Goal: Transaction & Acquisition: Book appointment/travel/reservation

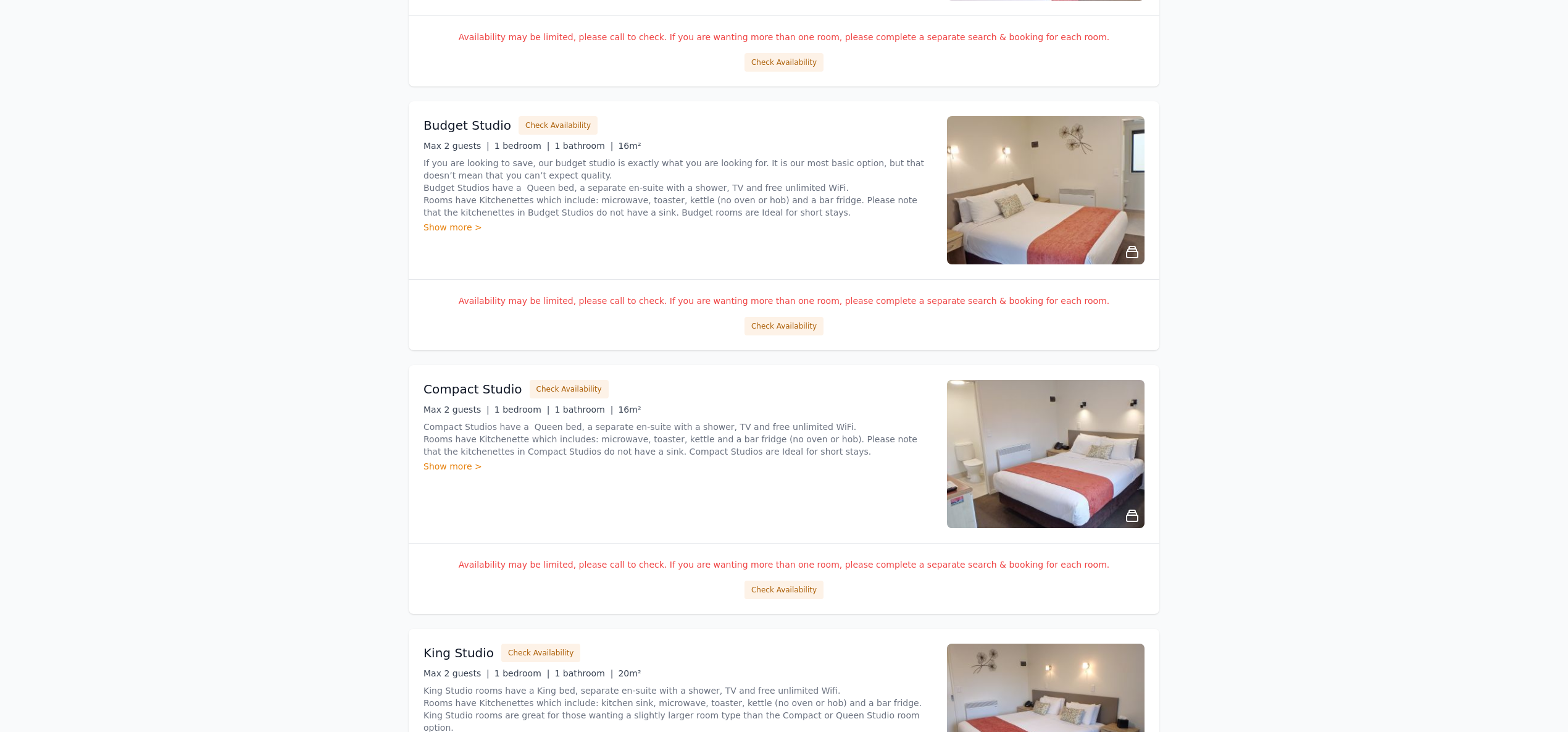
scroll to position [625, 0]
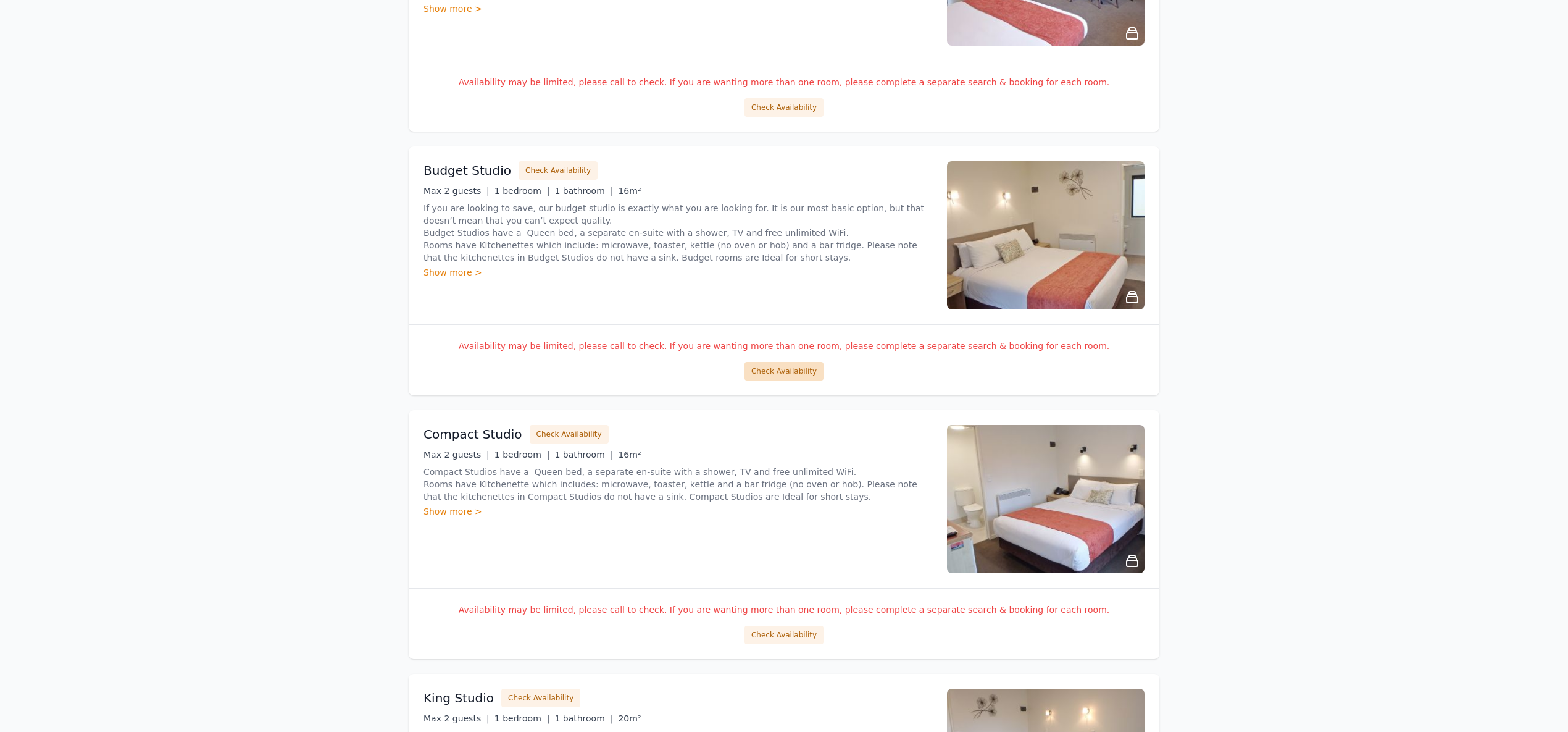
click at [799, 370] on button "Check Availability" at bounding box center [784, 371] width 79 height 19
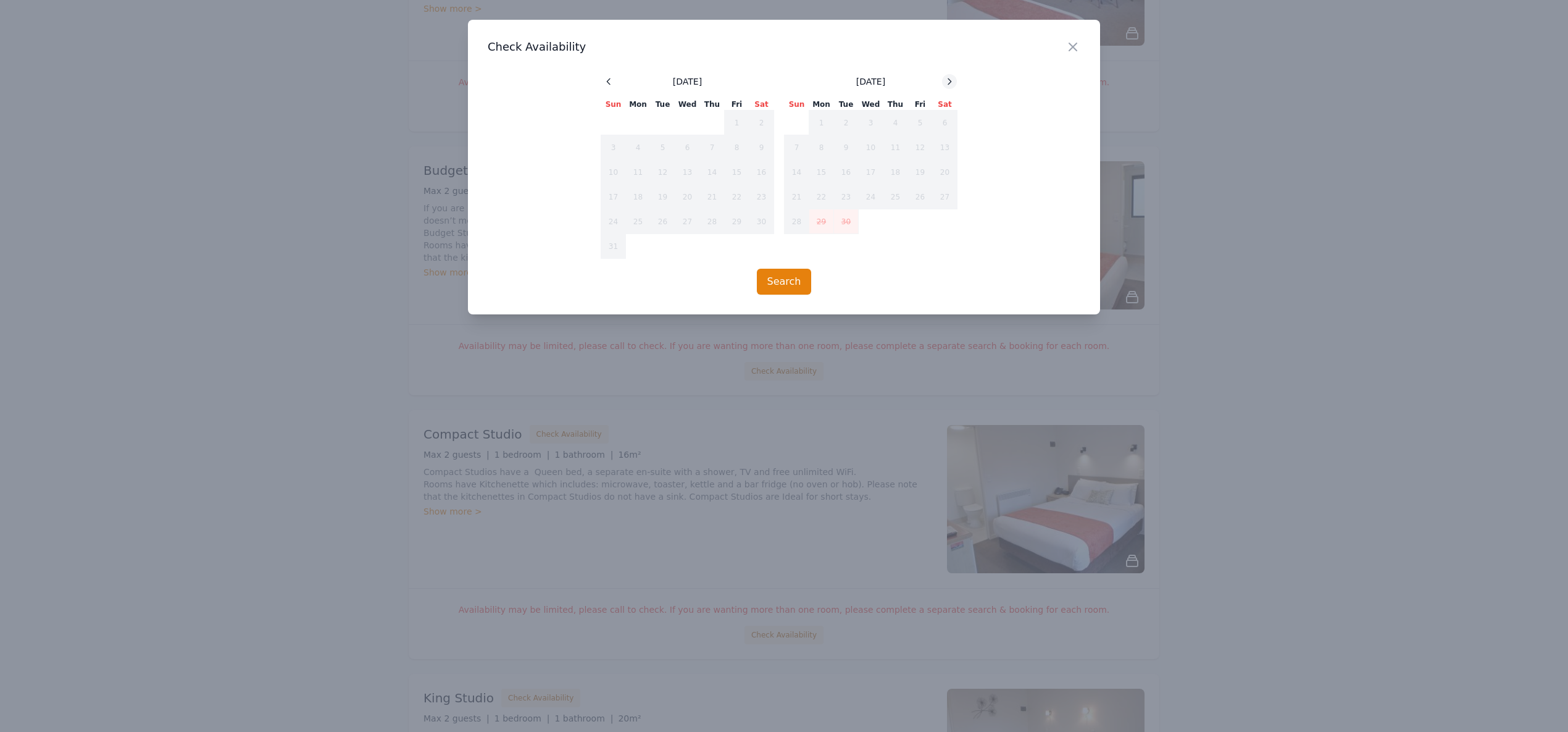
click at [951, 83] on icon at bounding box center [949, 81] width 9 height 9
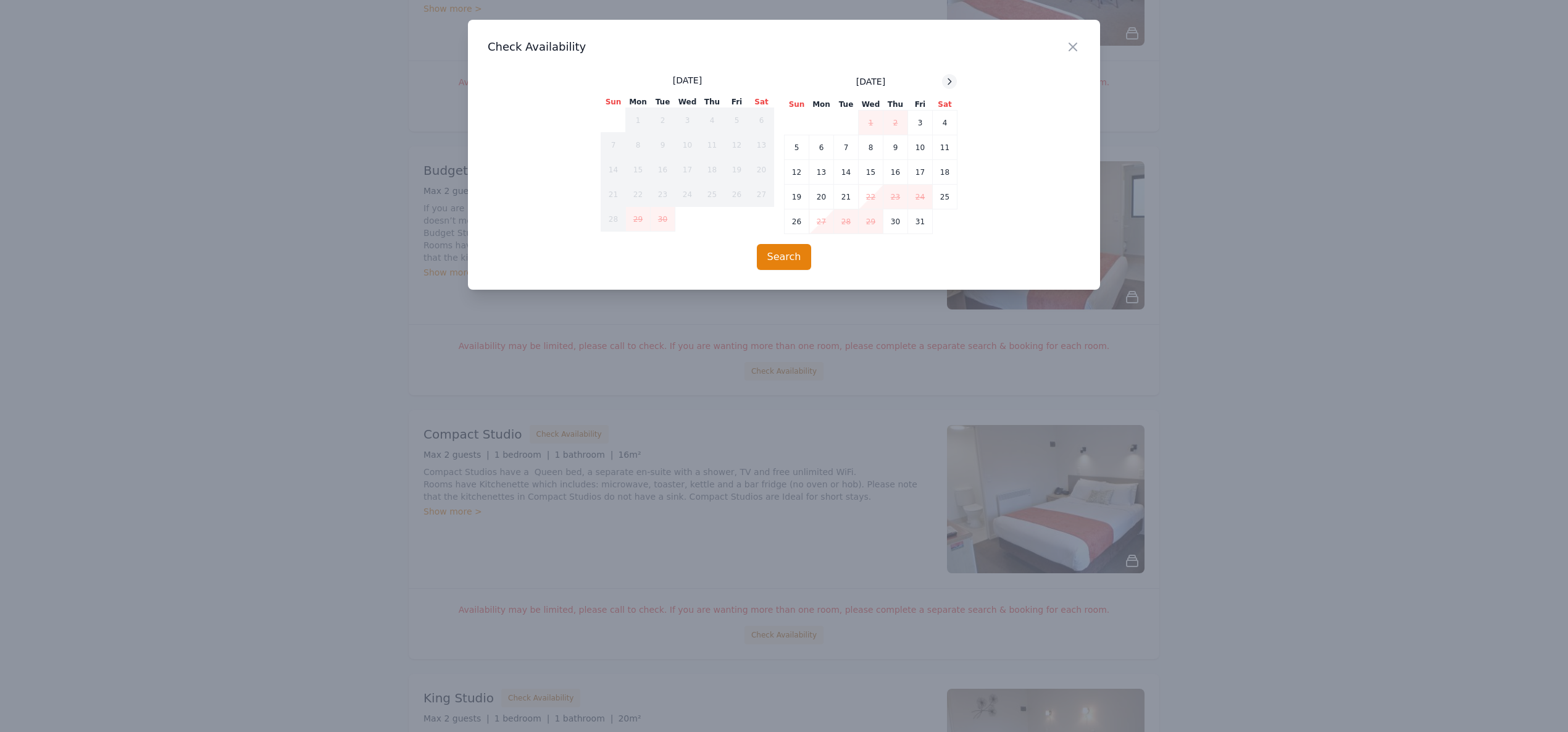
click at [951, 83] on icon at bounding box center [949, 81] width 9 height 9
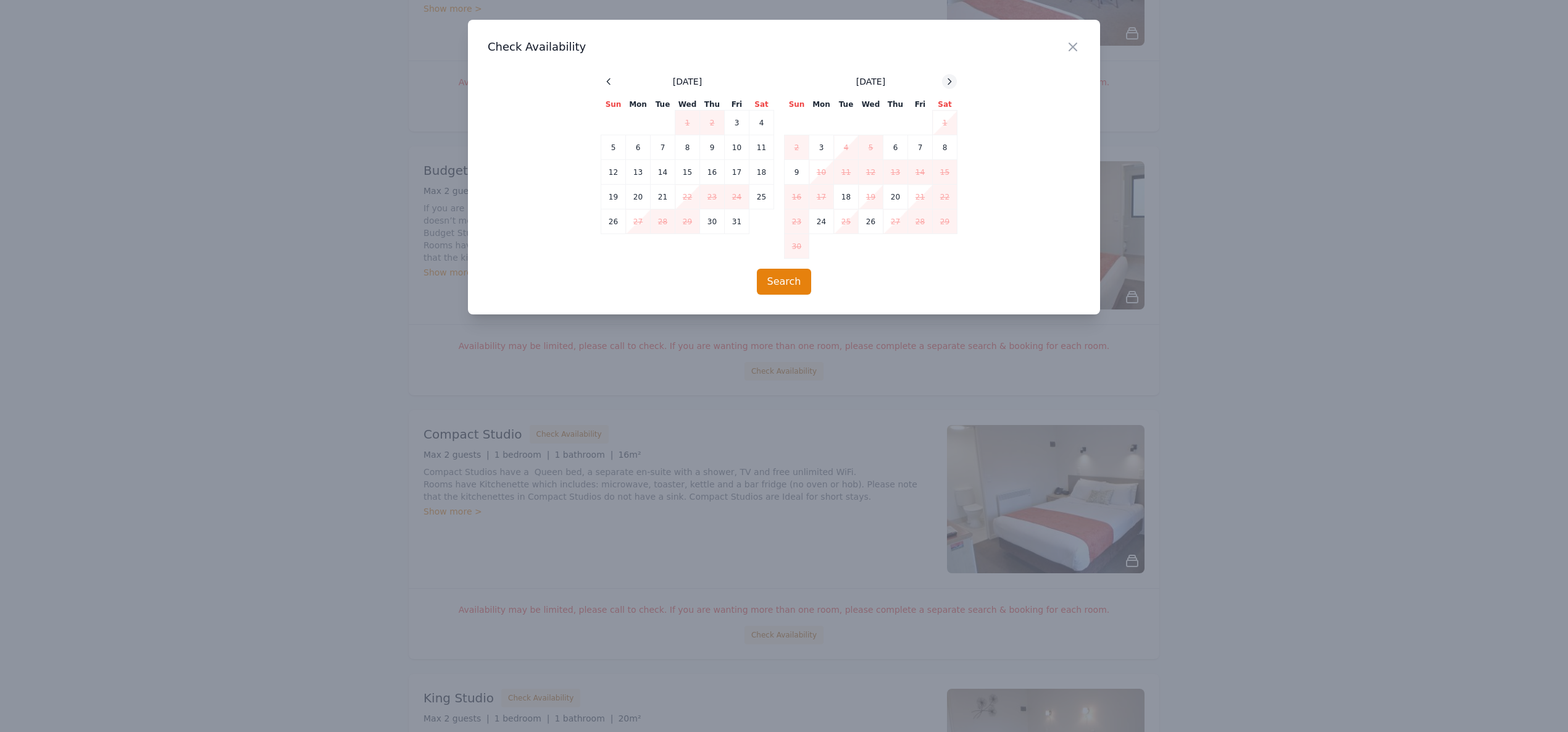
click at [951, 83] on icon at bounding box center [949, 81] width 9 height 9
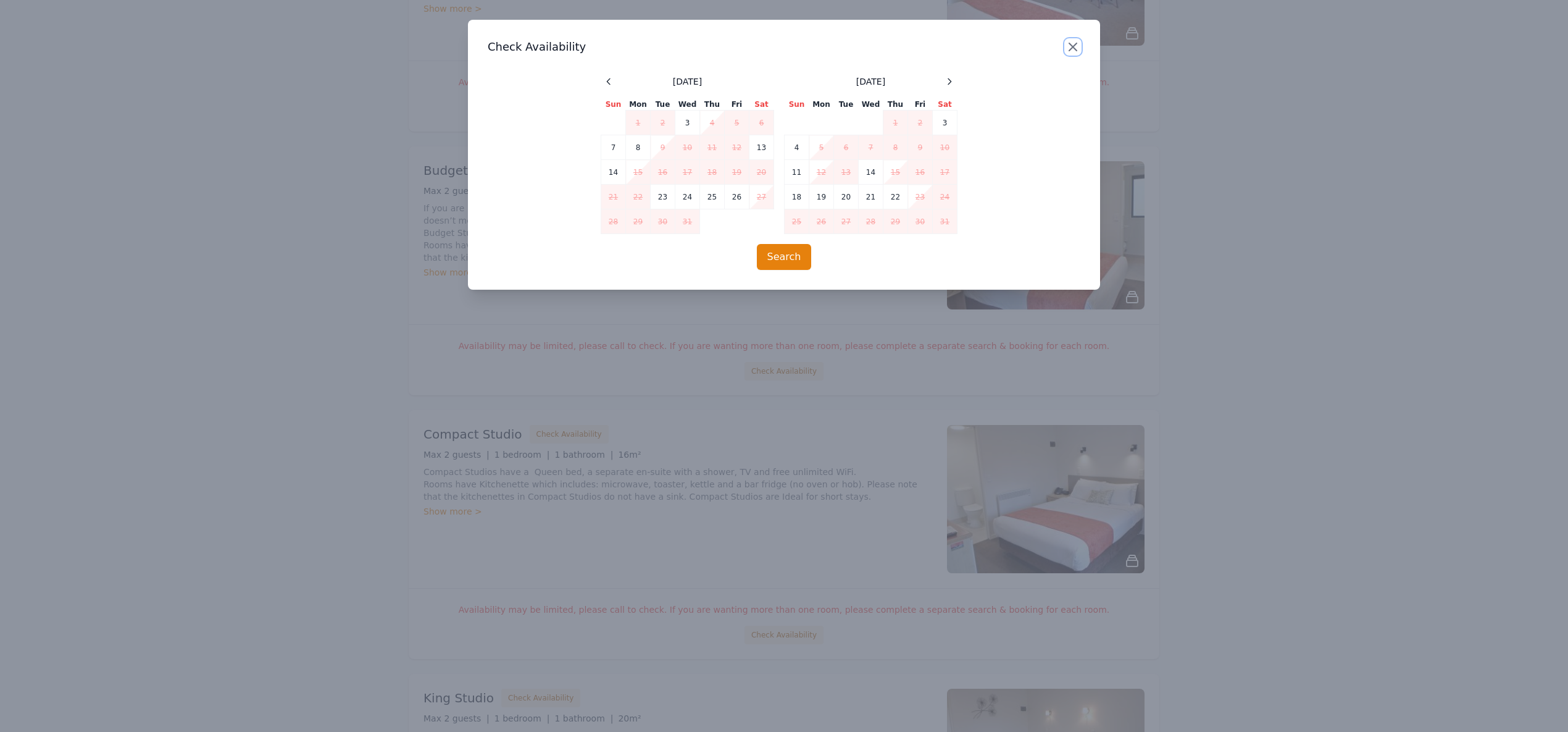
click at [1074, 46] on icon "button" at bounding box center [1074, 47] width 8 height 8
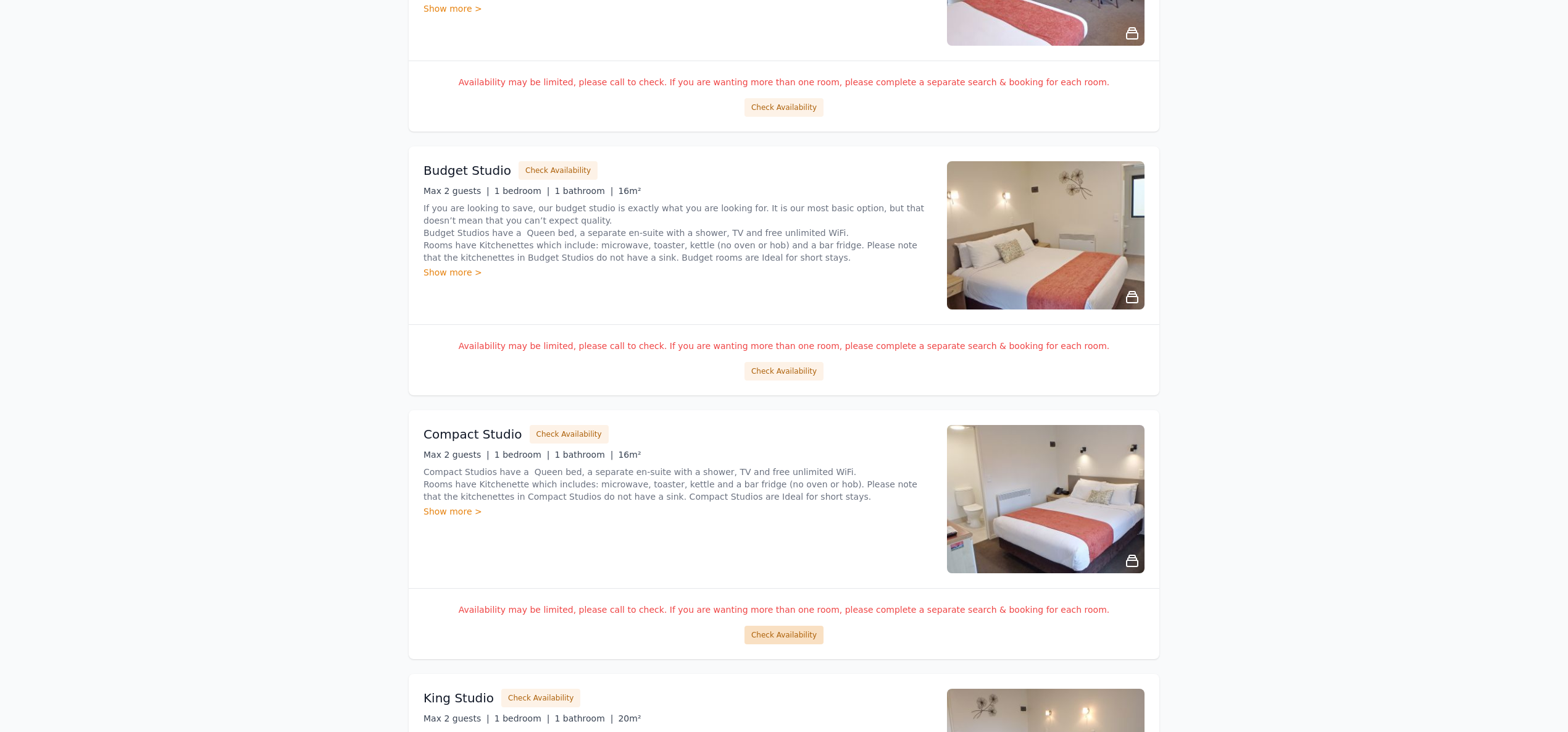
click at [781, 634] on button "Check Availability" at bounding box center [784, 635] width 79 height 19
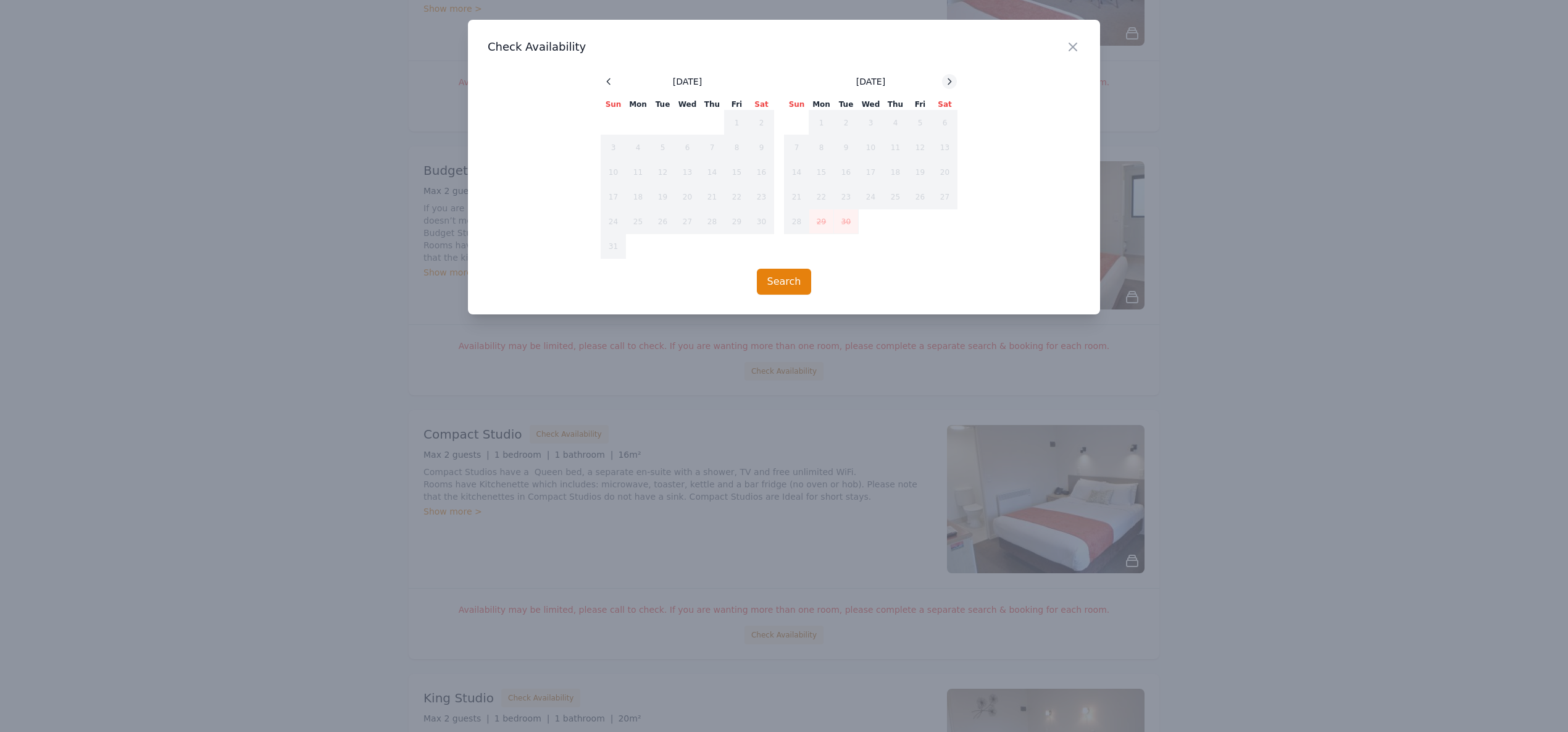
click at [947, 84] on icon at bounding box center [949, 81] width 9 height 9
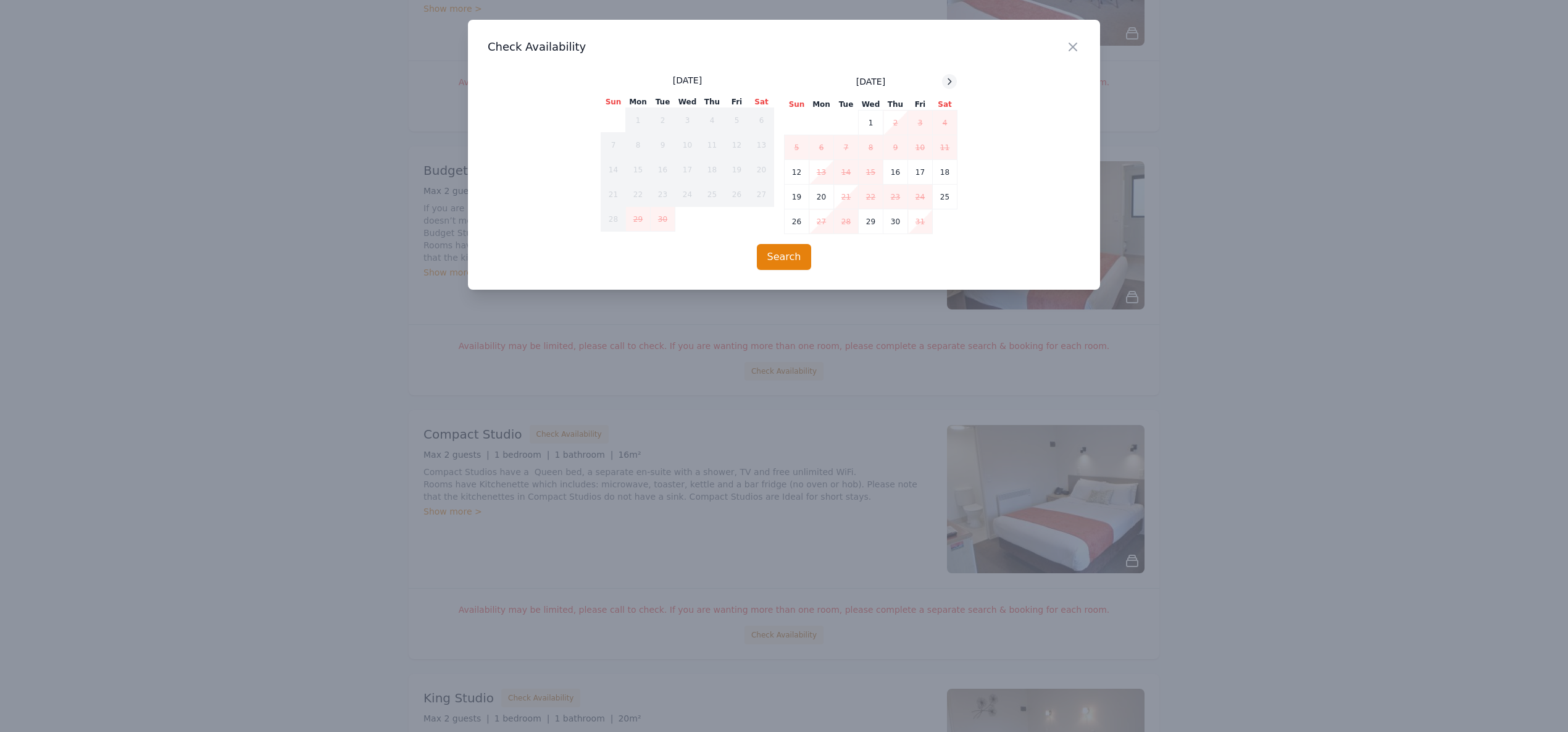
click at [947, 84] on icon at bounding box center [949, 81] width 9 height 9
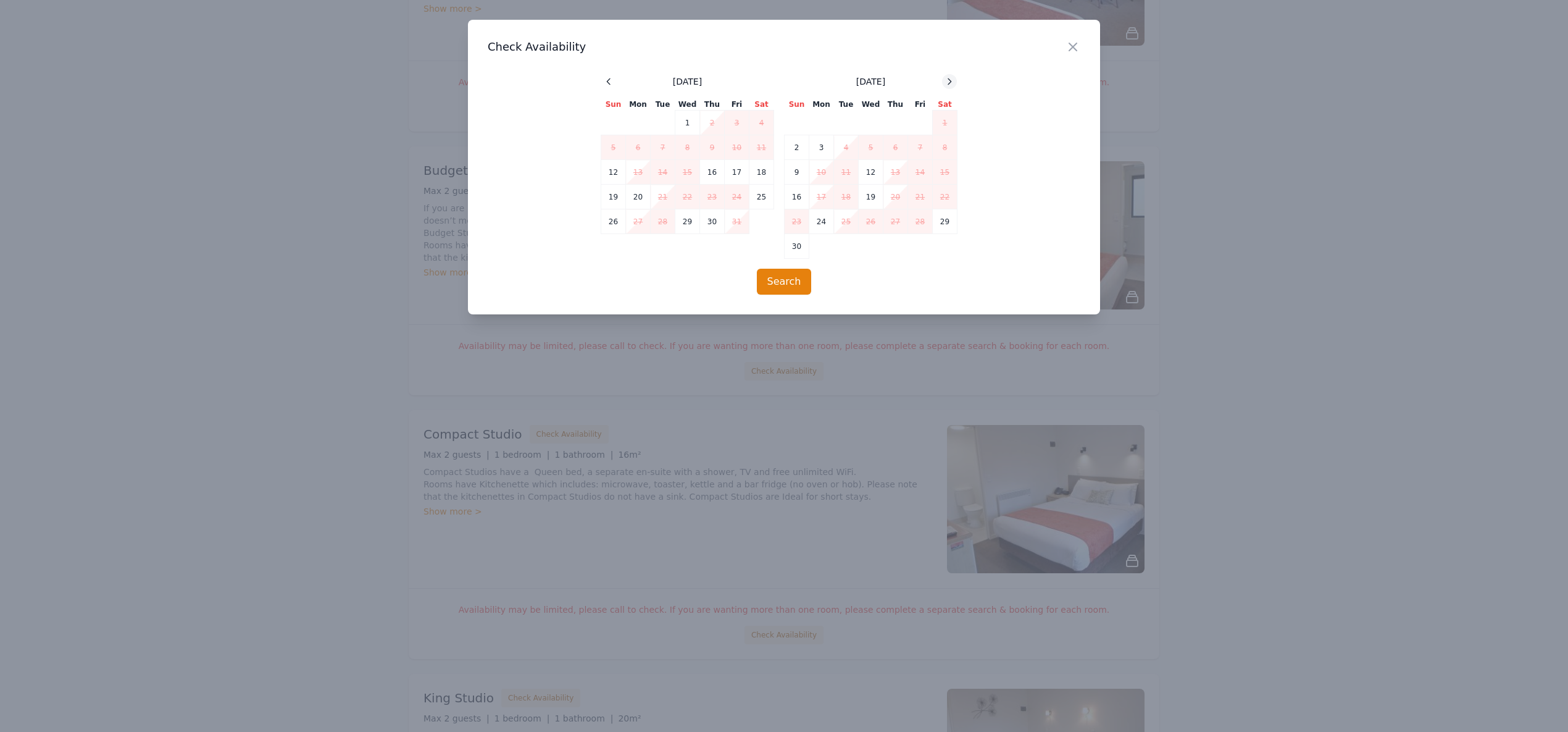
click at [947, 84] on icon at bounding box center [949, 81] width 9 height 9
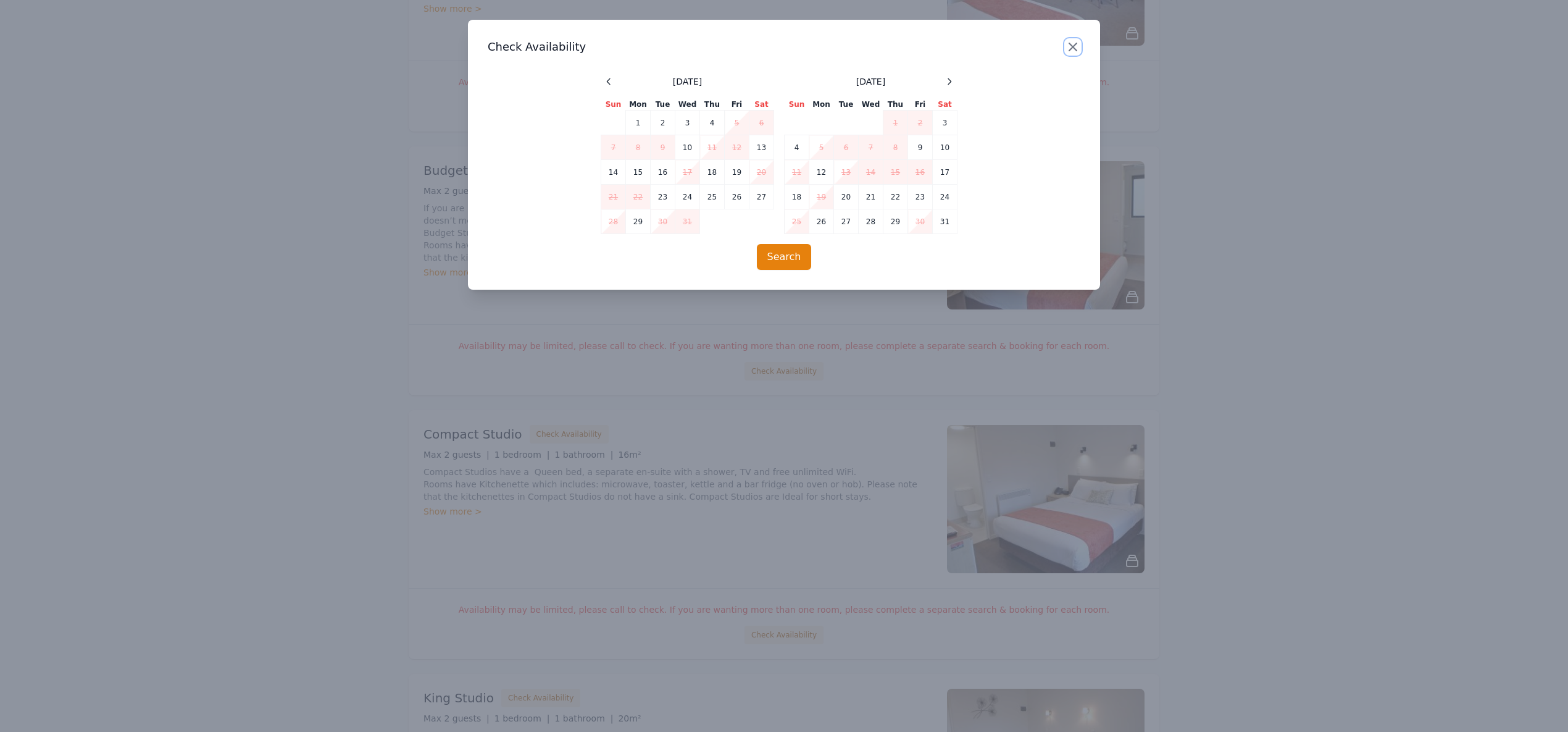
click at [1075, 44] on icon "button" at bounding box center [1074, 47] width 15 height 15
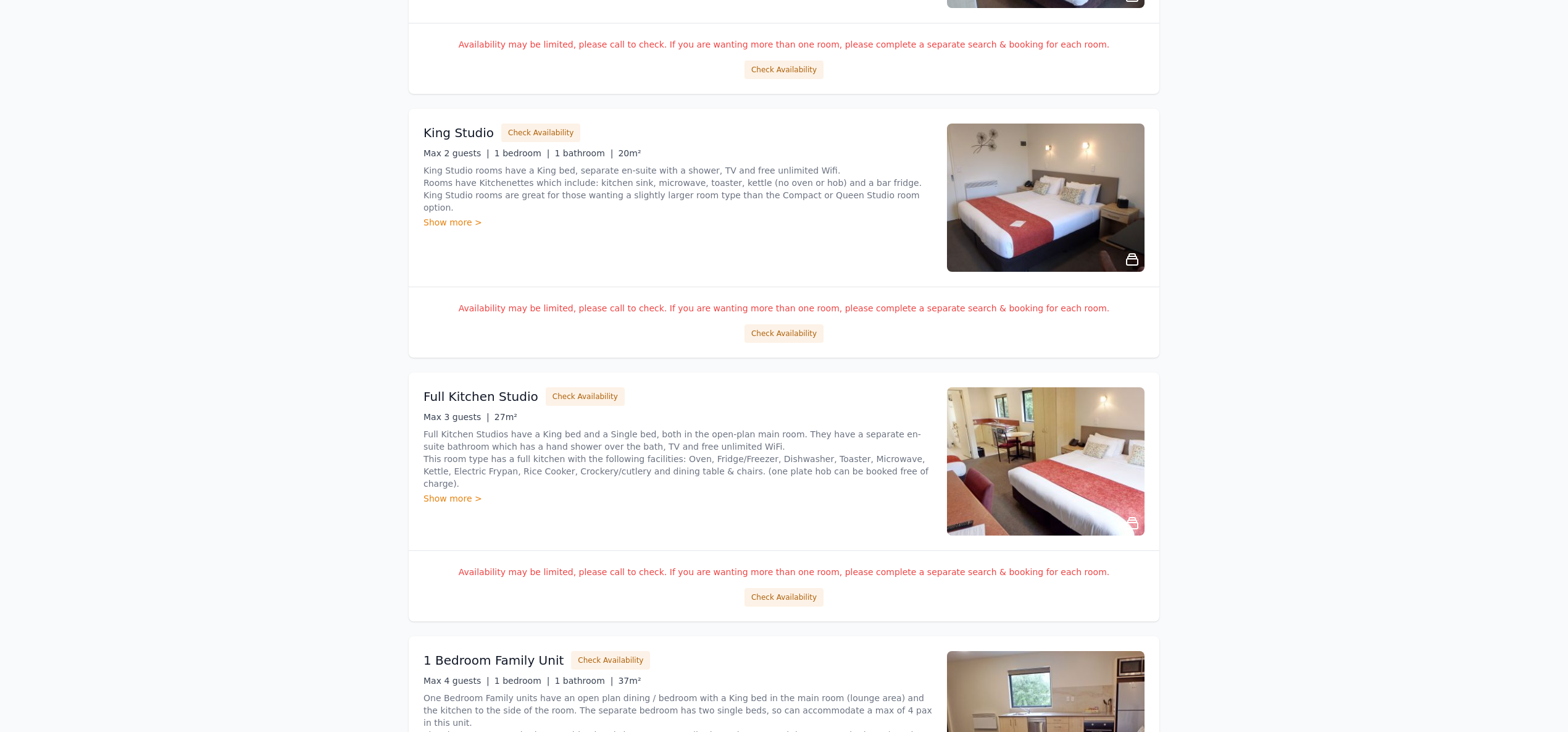
scroll to position [1208, 0]
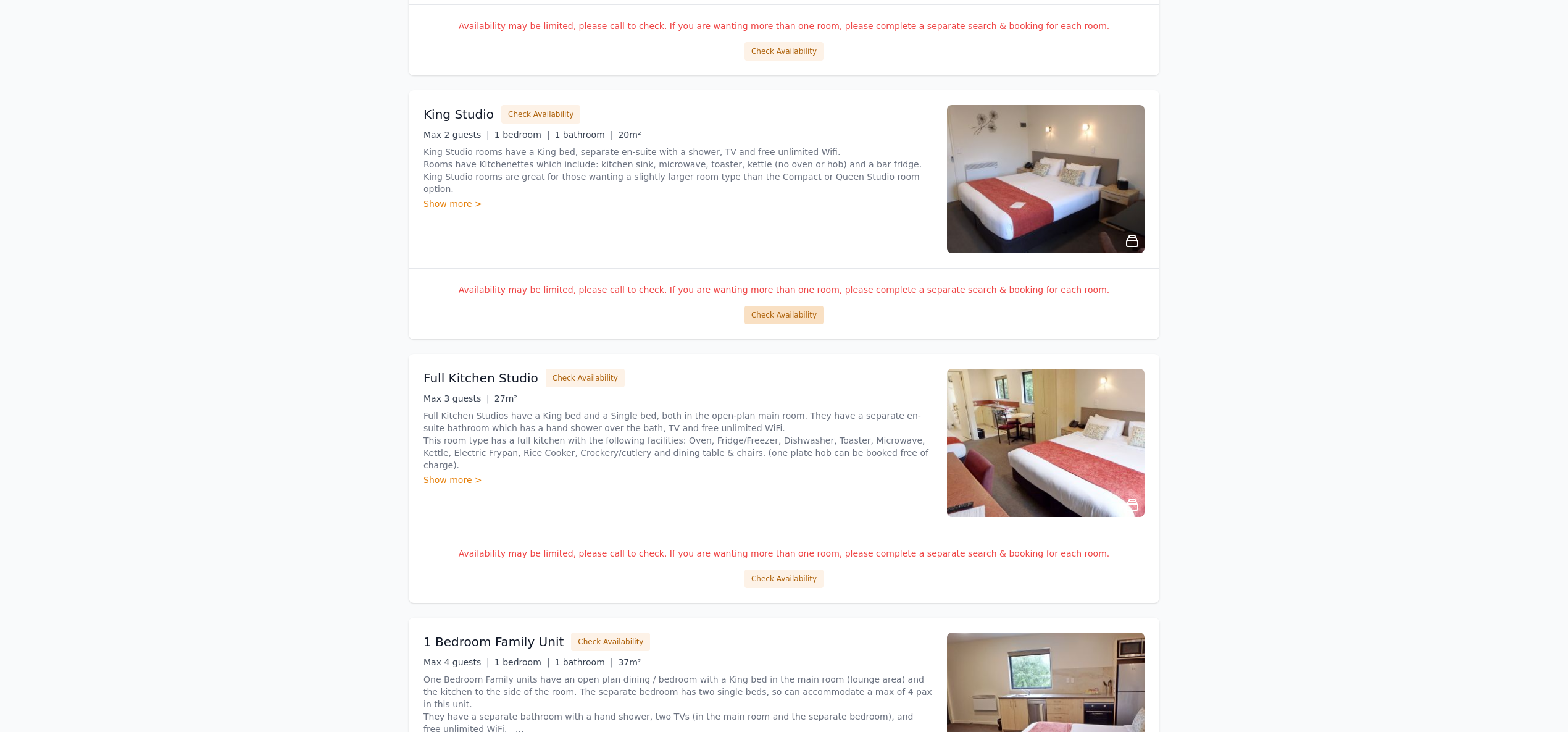
click at [784, 309] on button "Check Availability" at bounding box center [784, 316] width 79 height 19
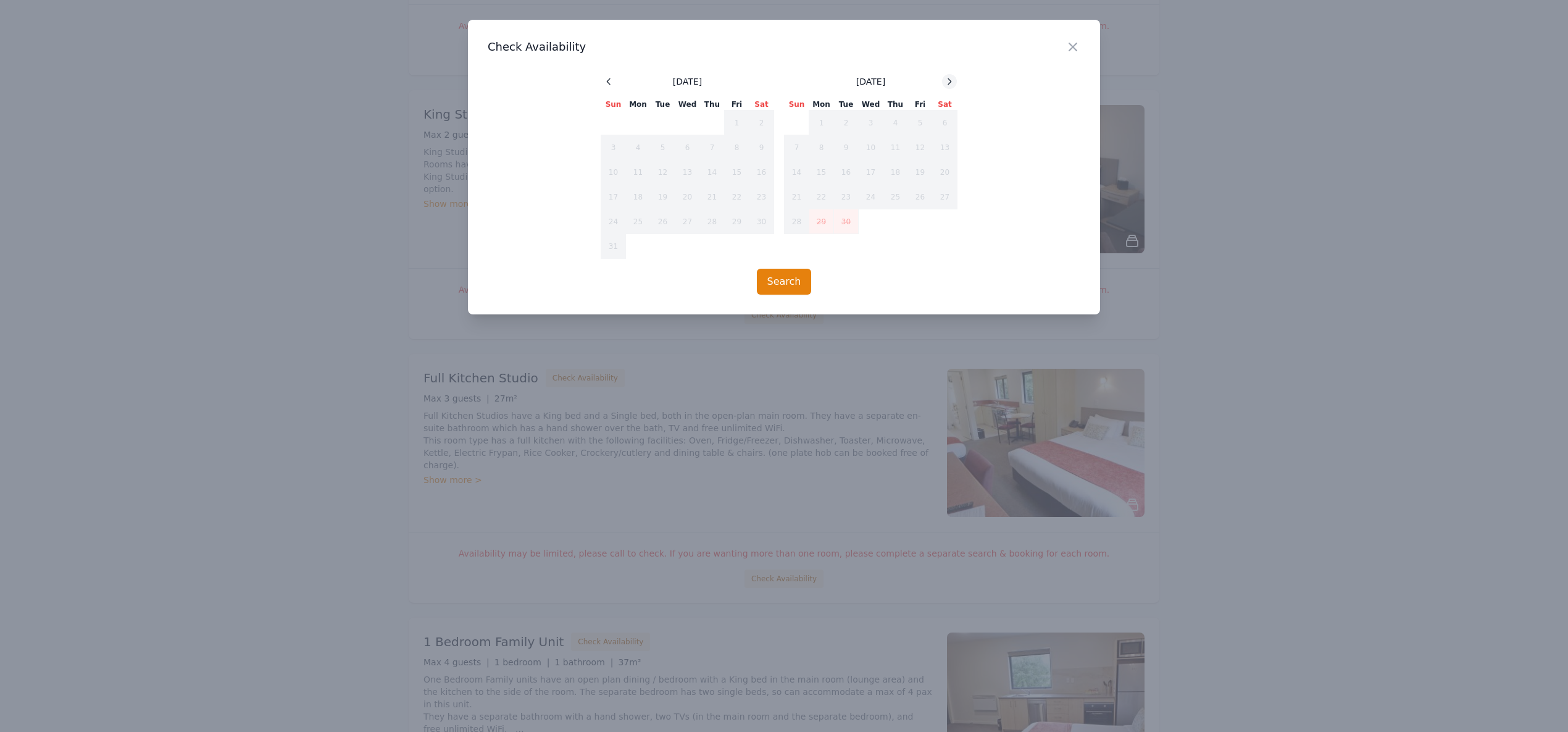
click at [952, 80] on icon at bounding box center [949, 81] width 9 height 9
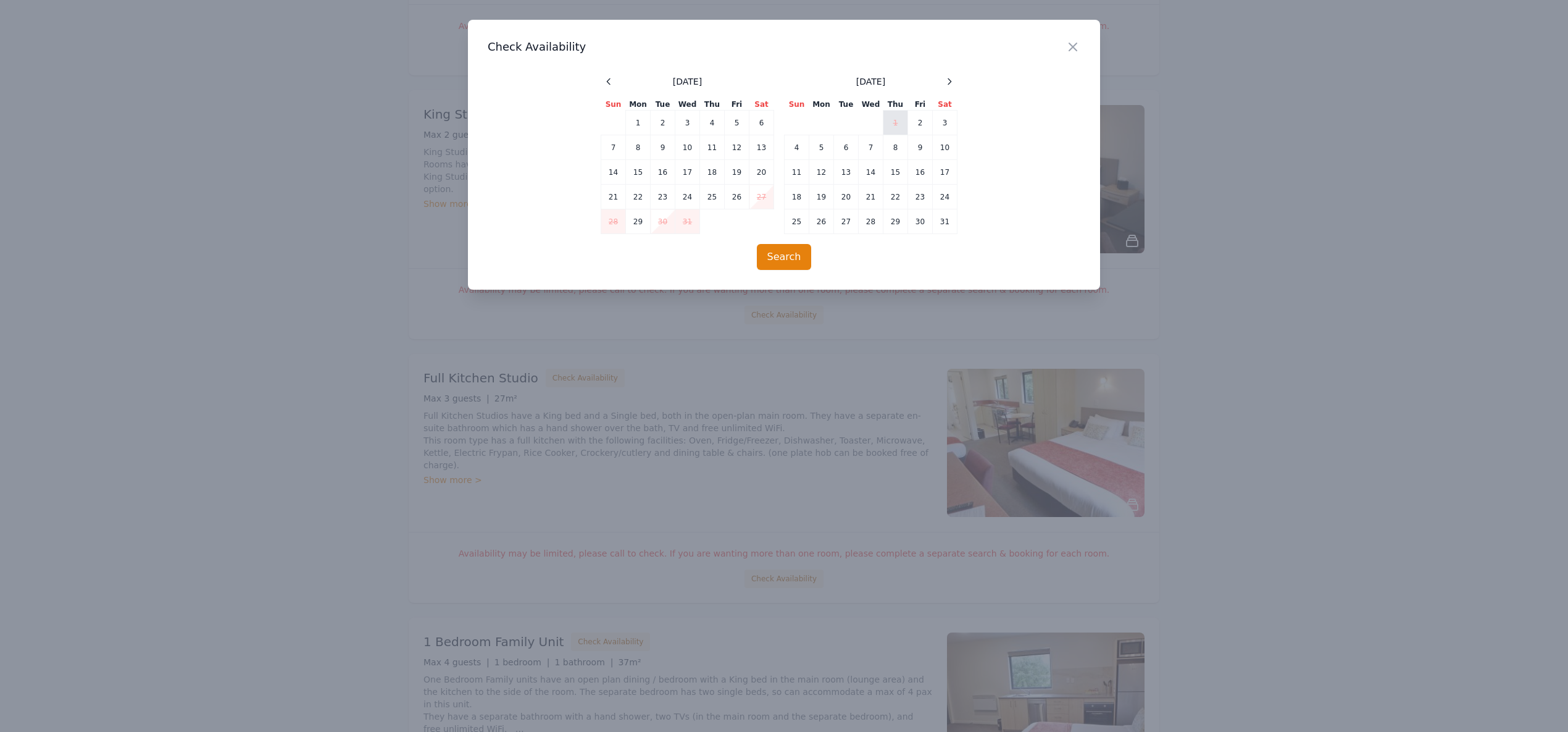
click at [896, 124] on td "1" at bounding box center [896, 122] width 24 height 24
click at [921, 123] on td "2" at bounding box center [920, 122] width 24 height 24
click at [945, 120] on td "3" at bounding box center [946, 122] width 24 height 24
click at [797, 250] on button "Search" at bounding box center [784, 257] width 55 height 26
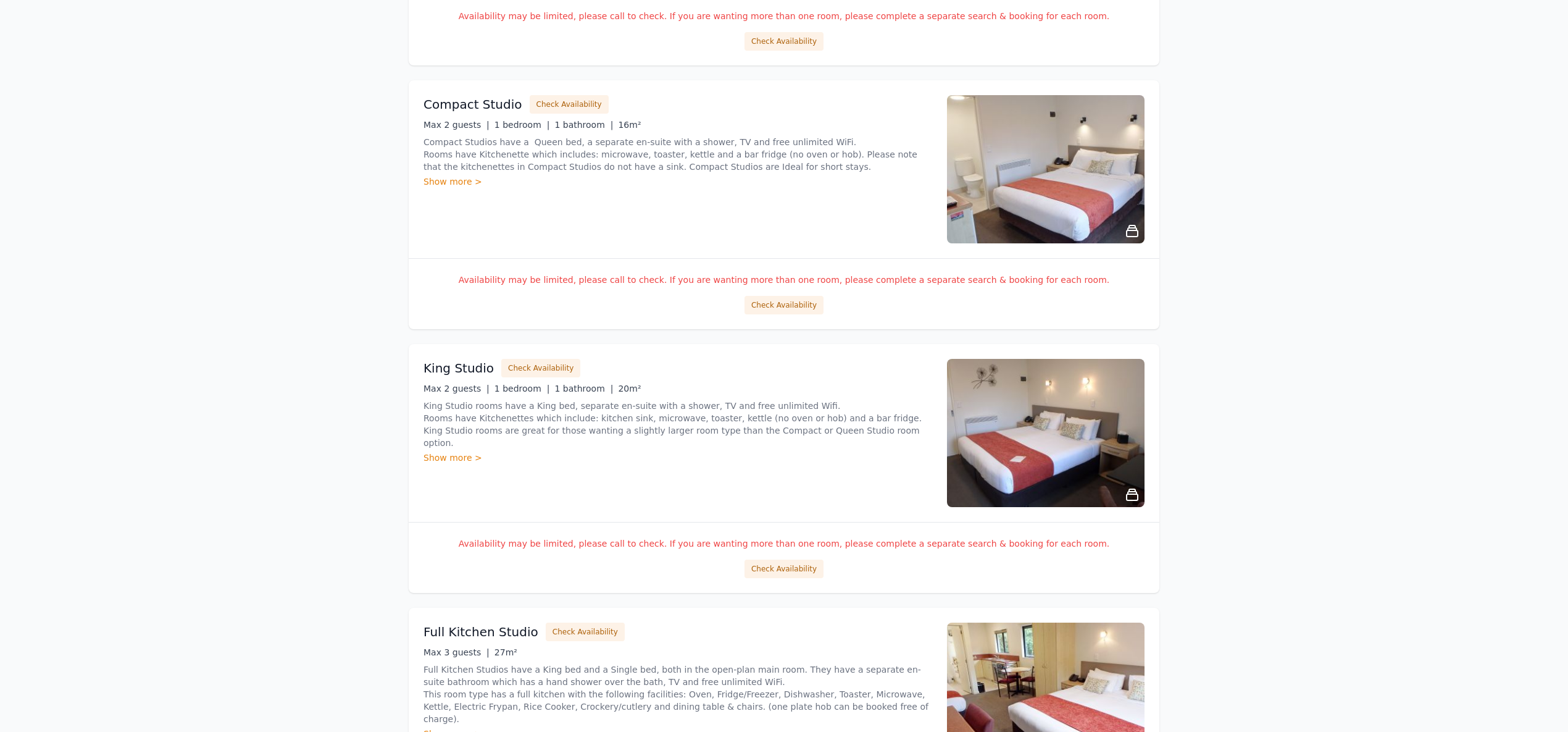
scroll to position [1005, 0]
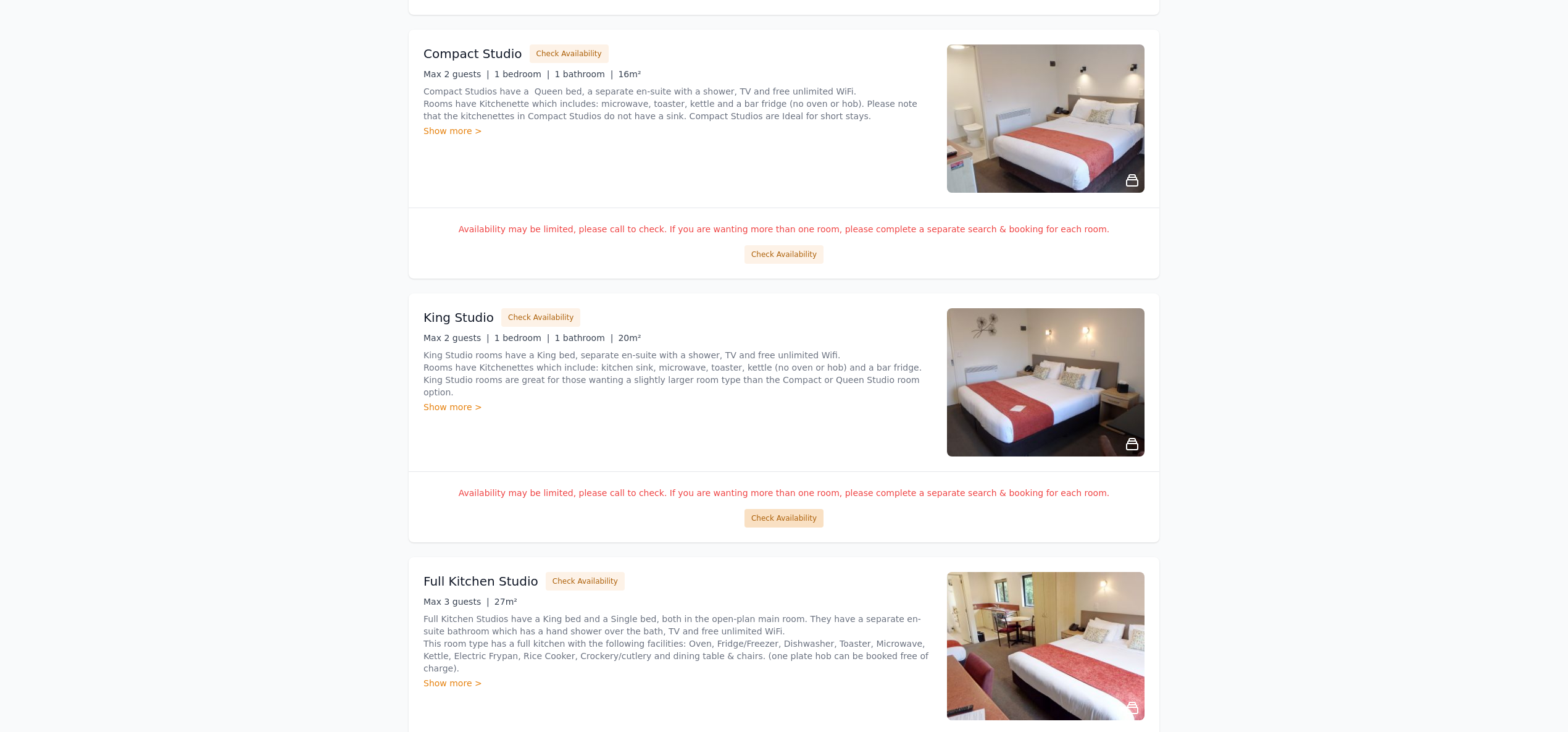
click at [781, 519] on button "Check Availability" at bounding box center [784, 518] width 79 height 19
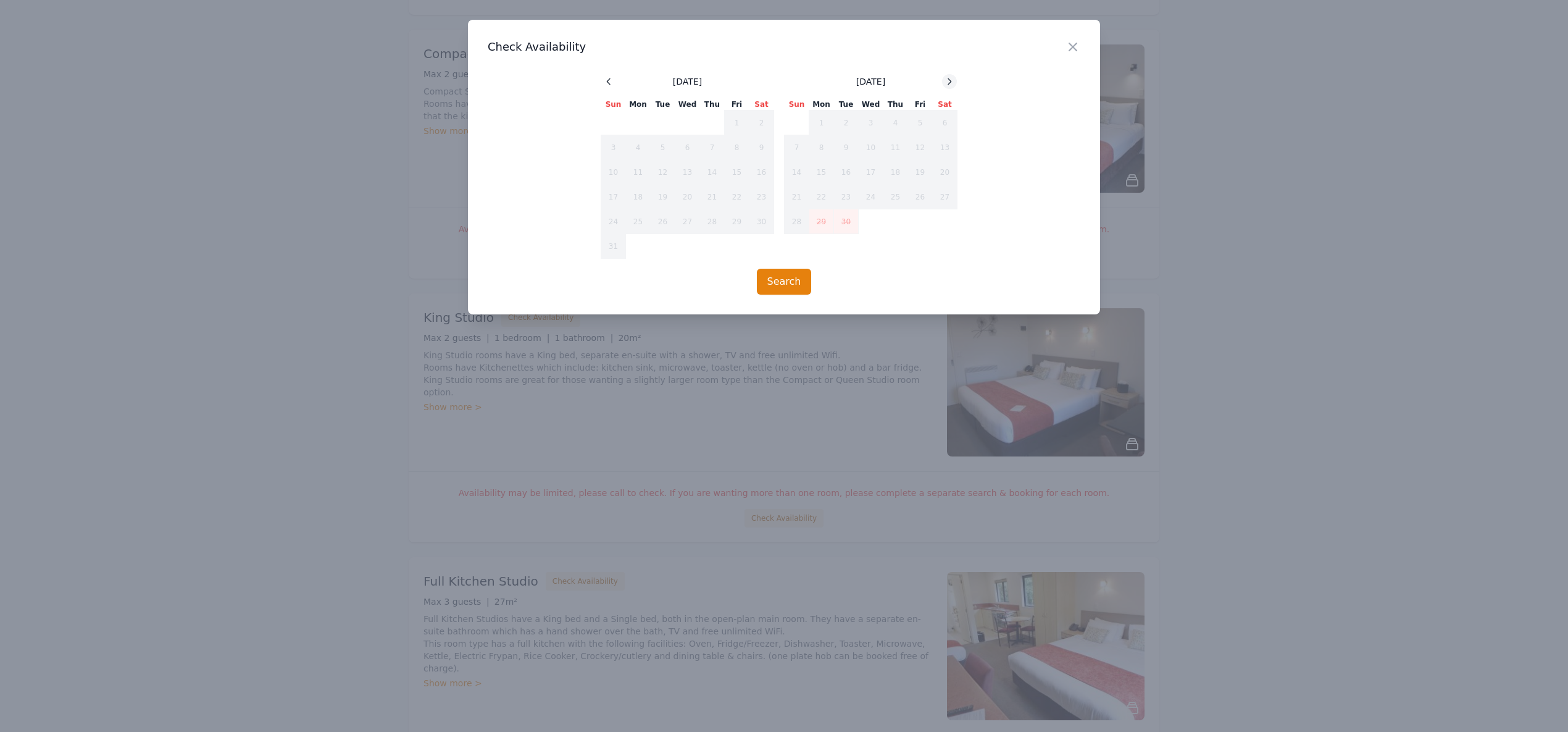
click at [948, 75] on div at bounding box center [950, 82] width 15 height 15
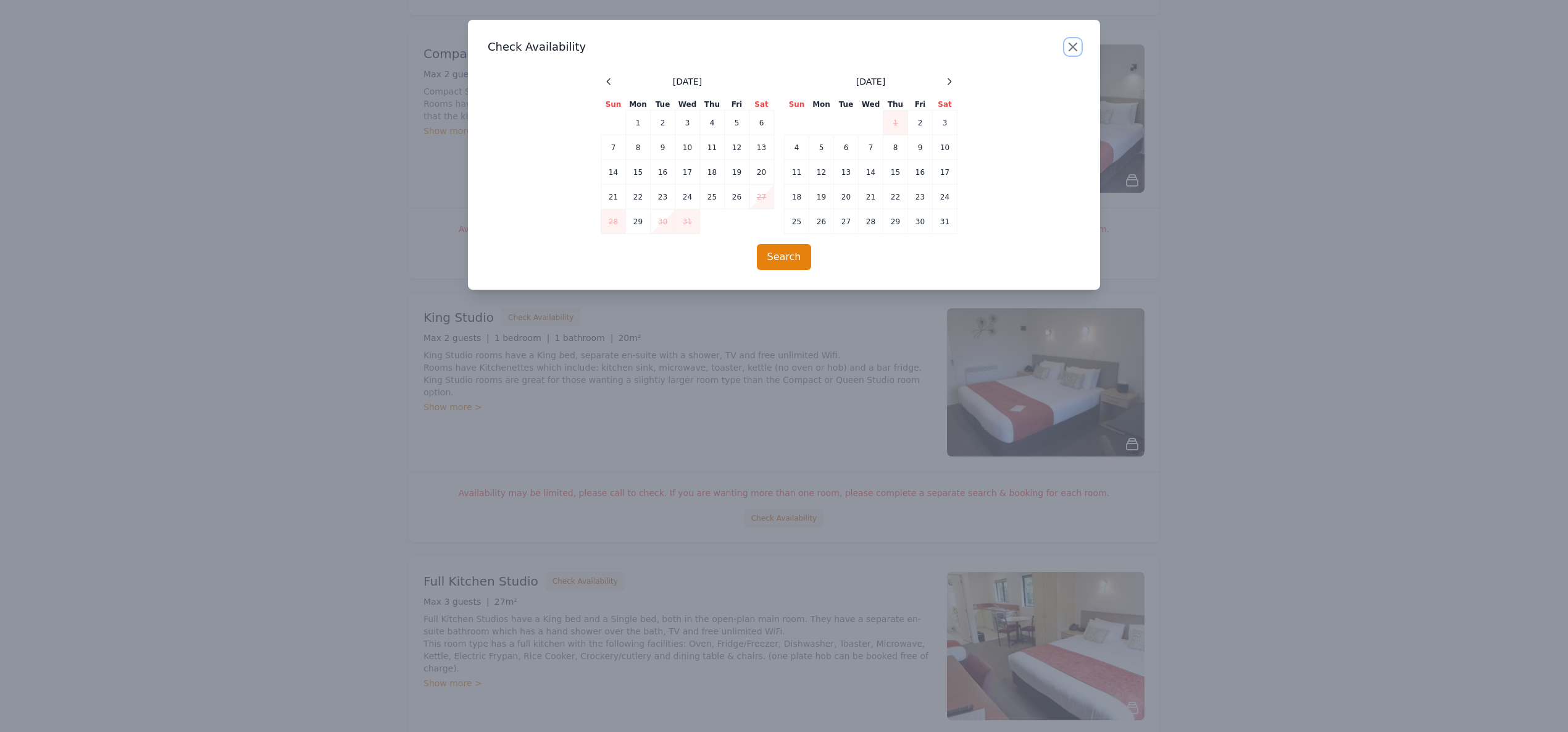
click at [1074, 49] on icon "button" at bounding box center [1074, 47] width 15 height 15
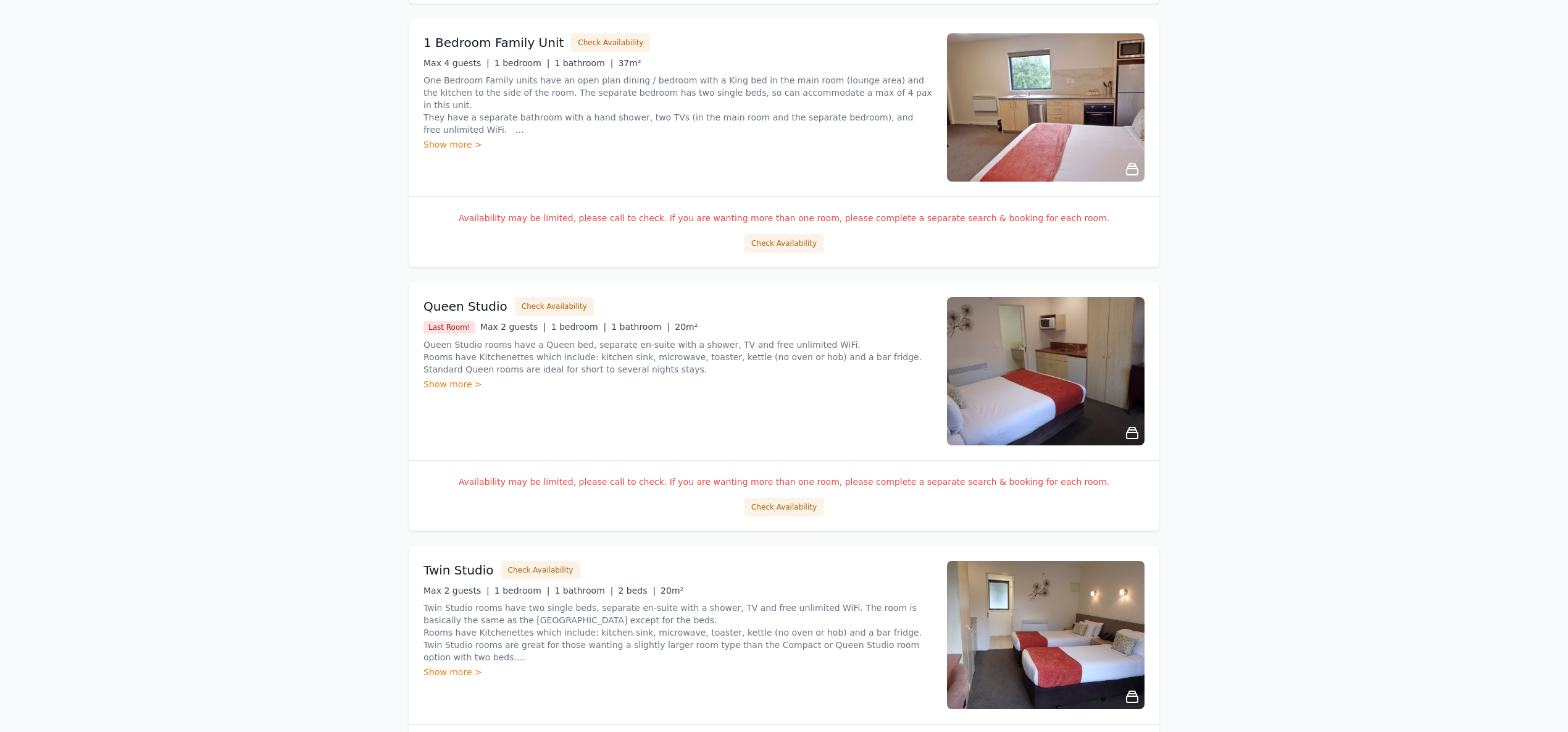
scroll to position [1868, 0]
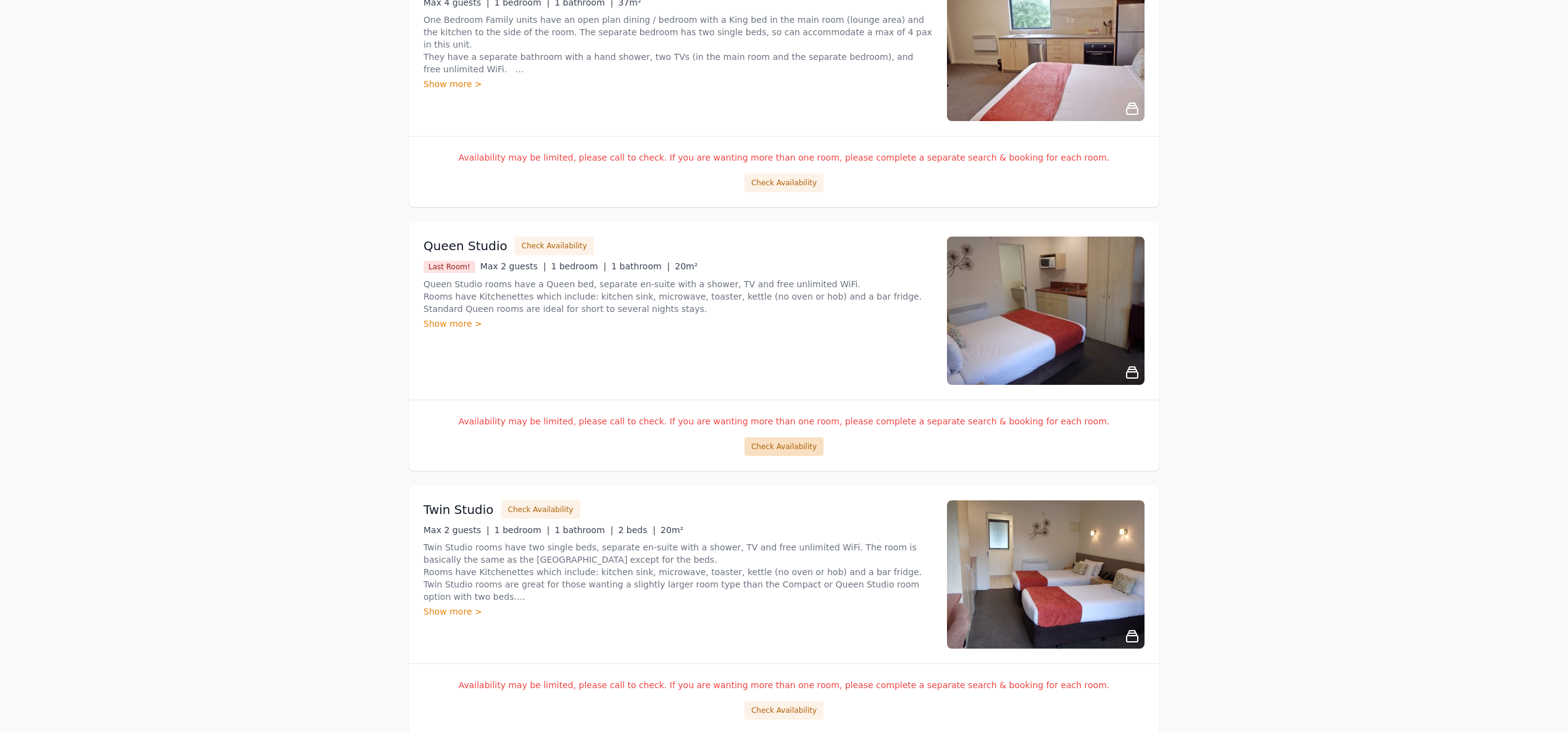
click at [770, 442] on button "Check Availability" at bounding box center [784, 447] width 79 height 19
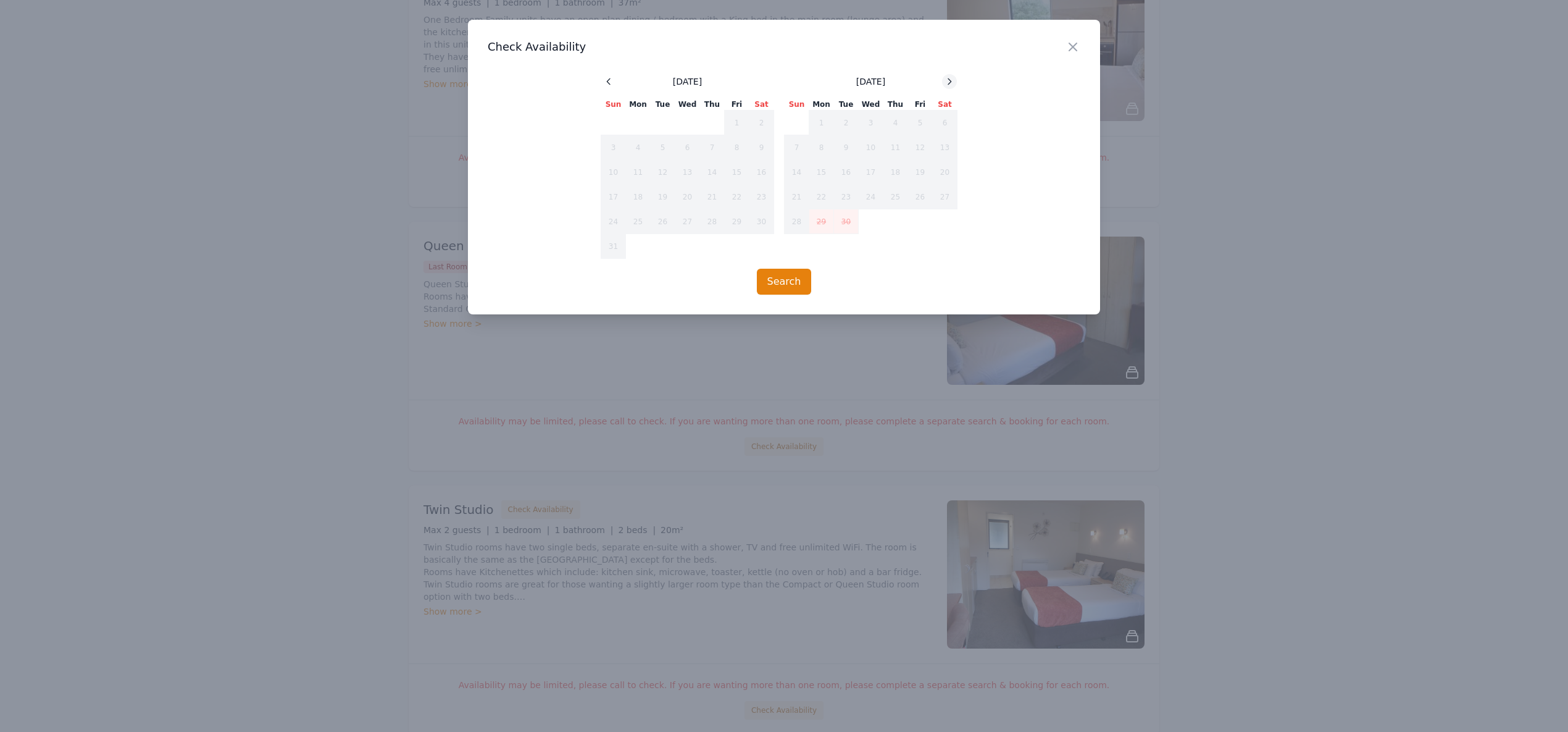
click at [952, 80] on icon at bounding box center [949, 81] width 9 height 9
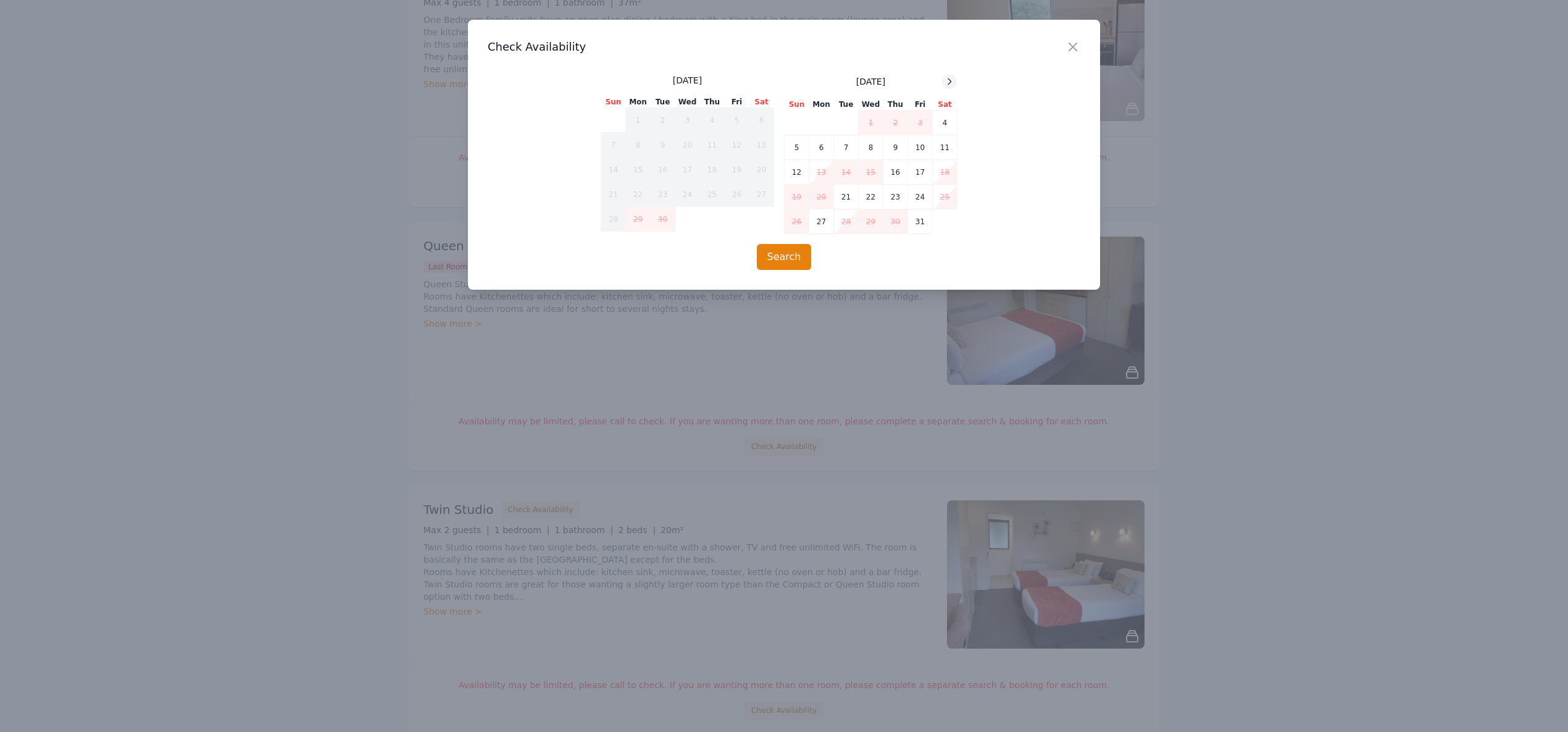
click at [952, 80] on icon at bounding box center [949, 81] width 9 height 9
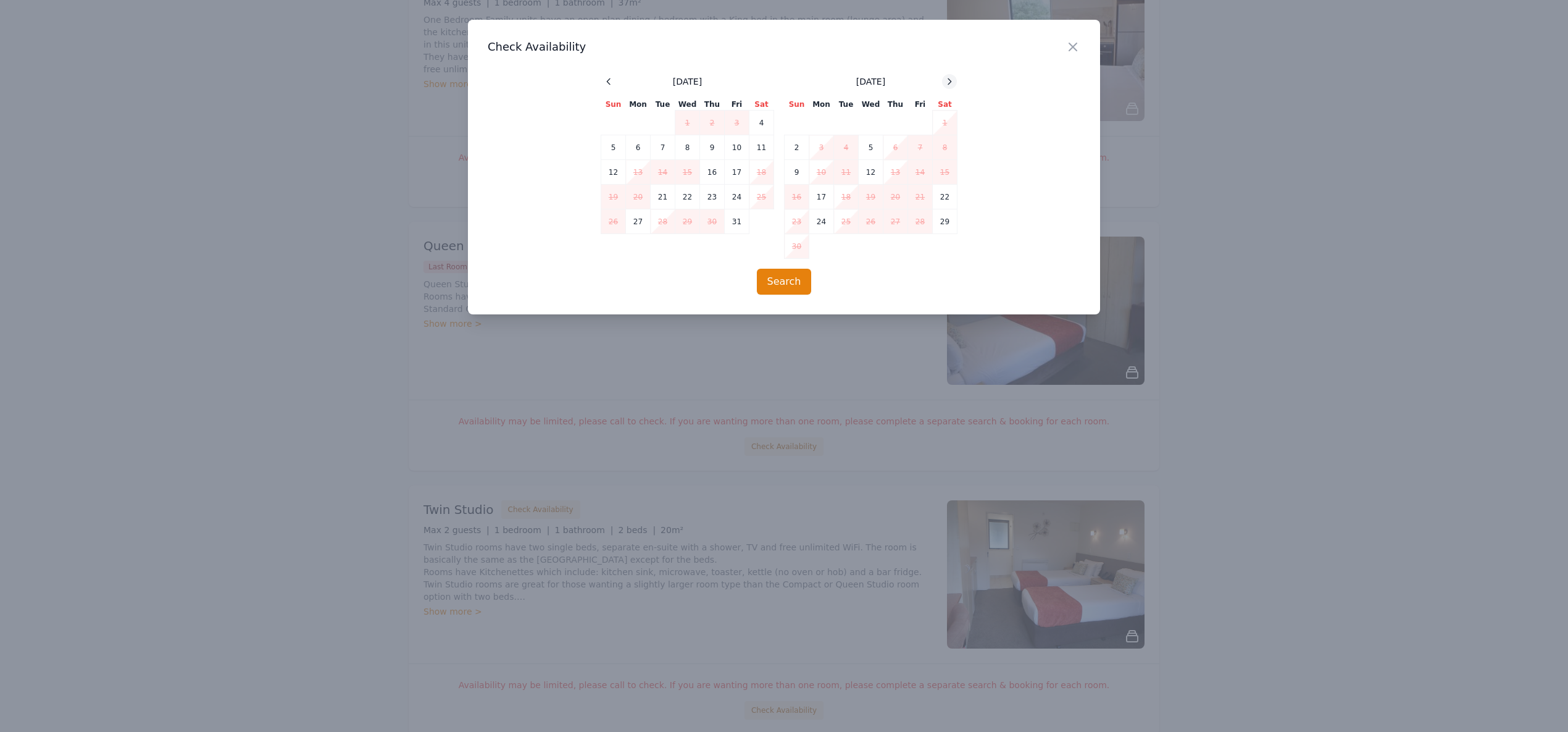
click at [952, 80] on icon at bounding box center [949, 81] width 9 height 9
click at [954, 82] on icon at bounding box center [949, 81] width 9 height 9
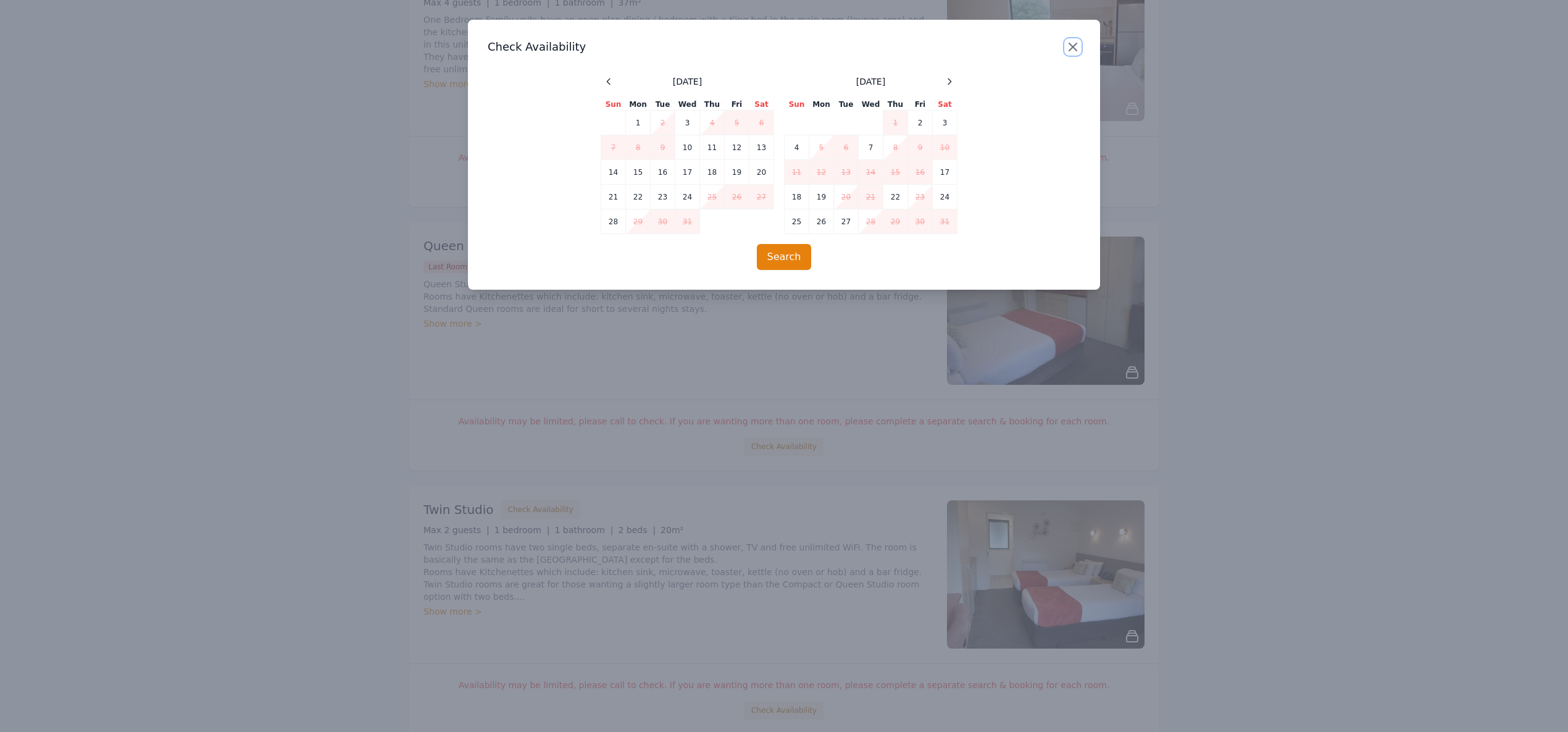
click at [1075, 42] on icon "button" at bounding box center [1074, 47] width 15 height 15
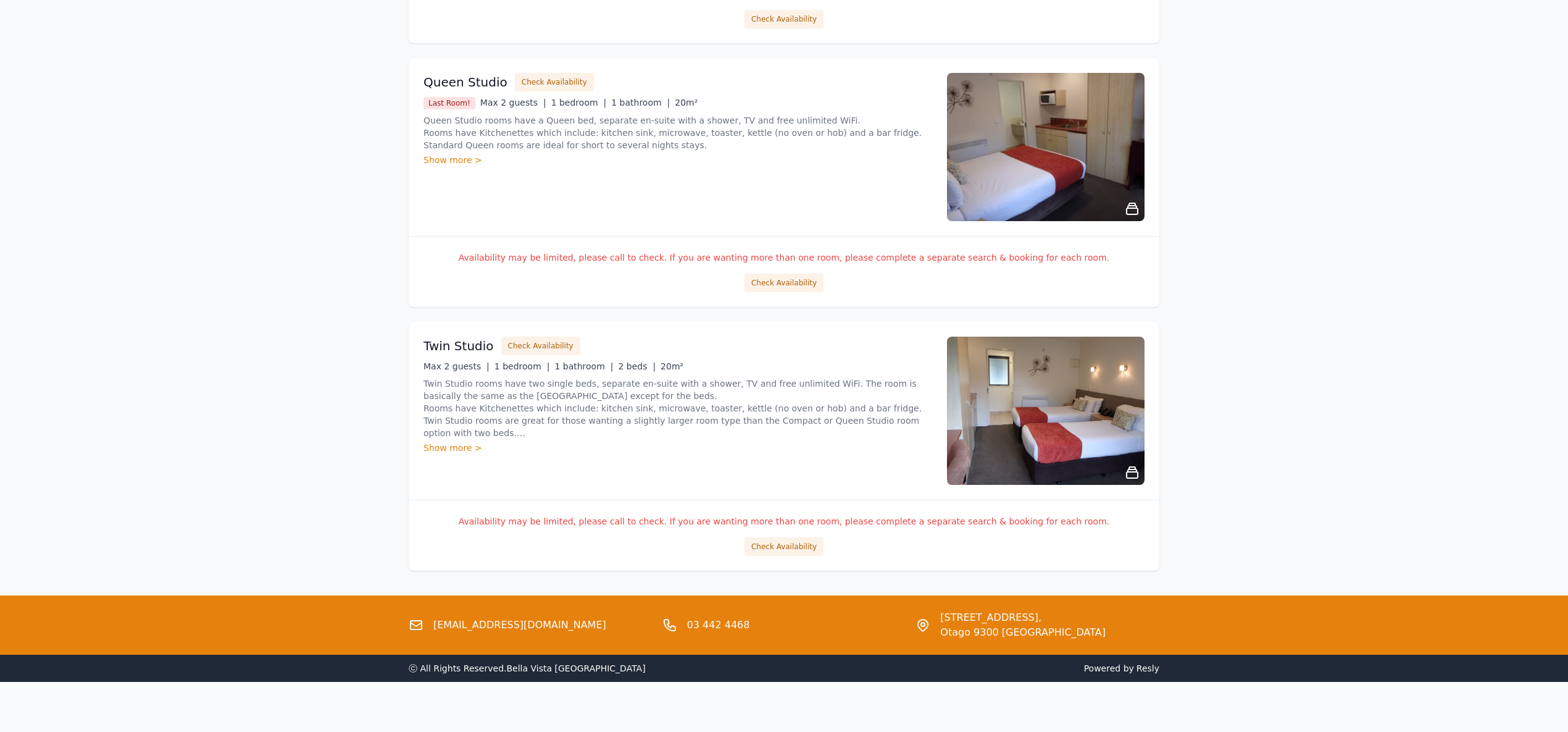
scroll to position [2041, 0]
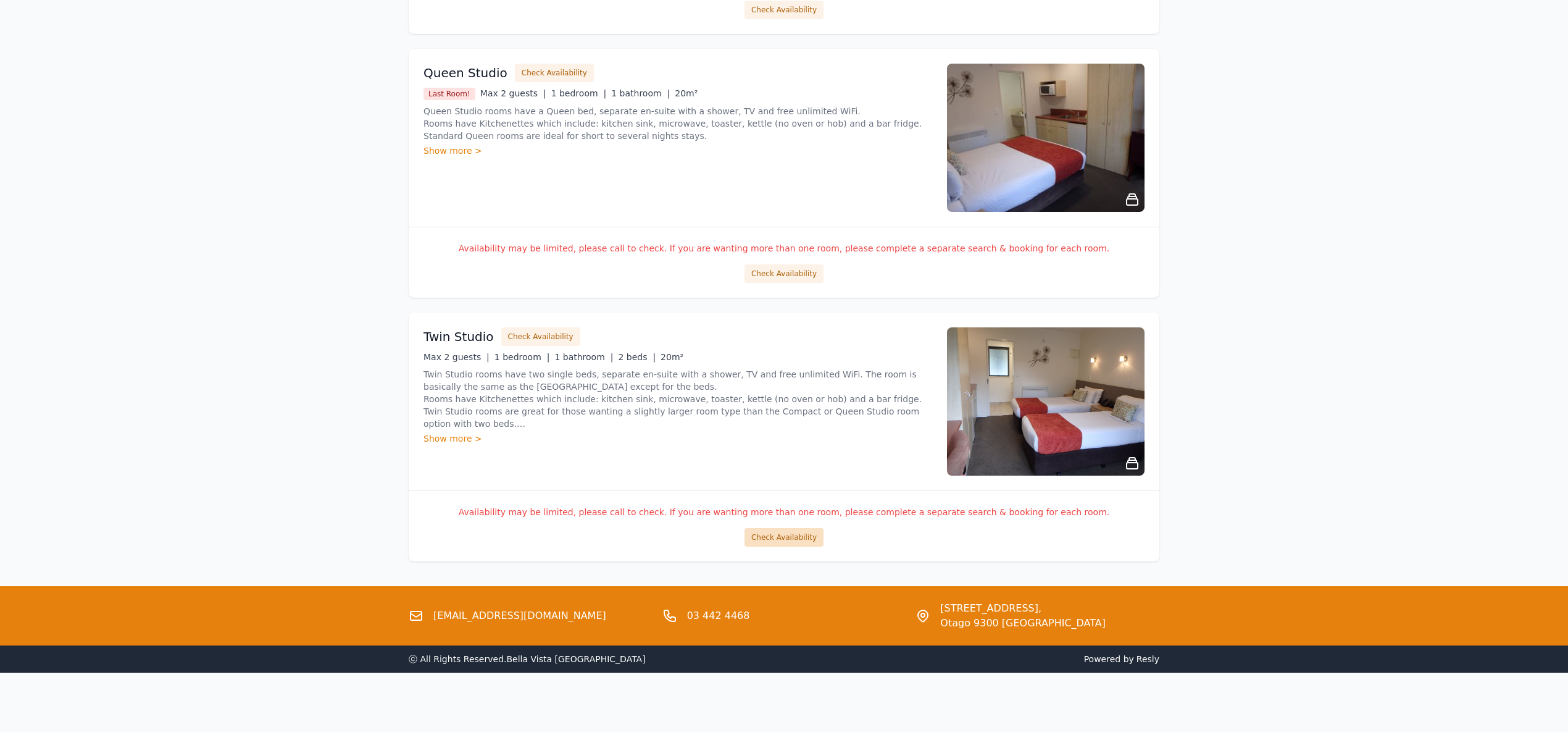
click at [781, 537] on button "Check Availability" at bounding box center [784, 538] width 79 height 19
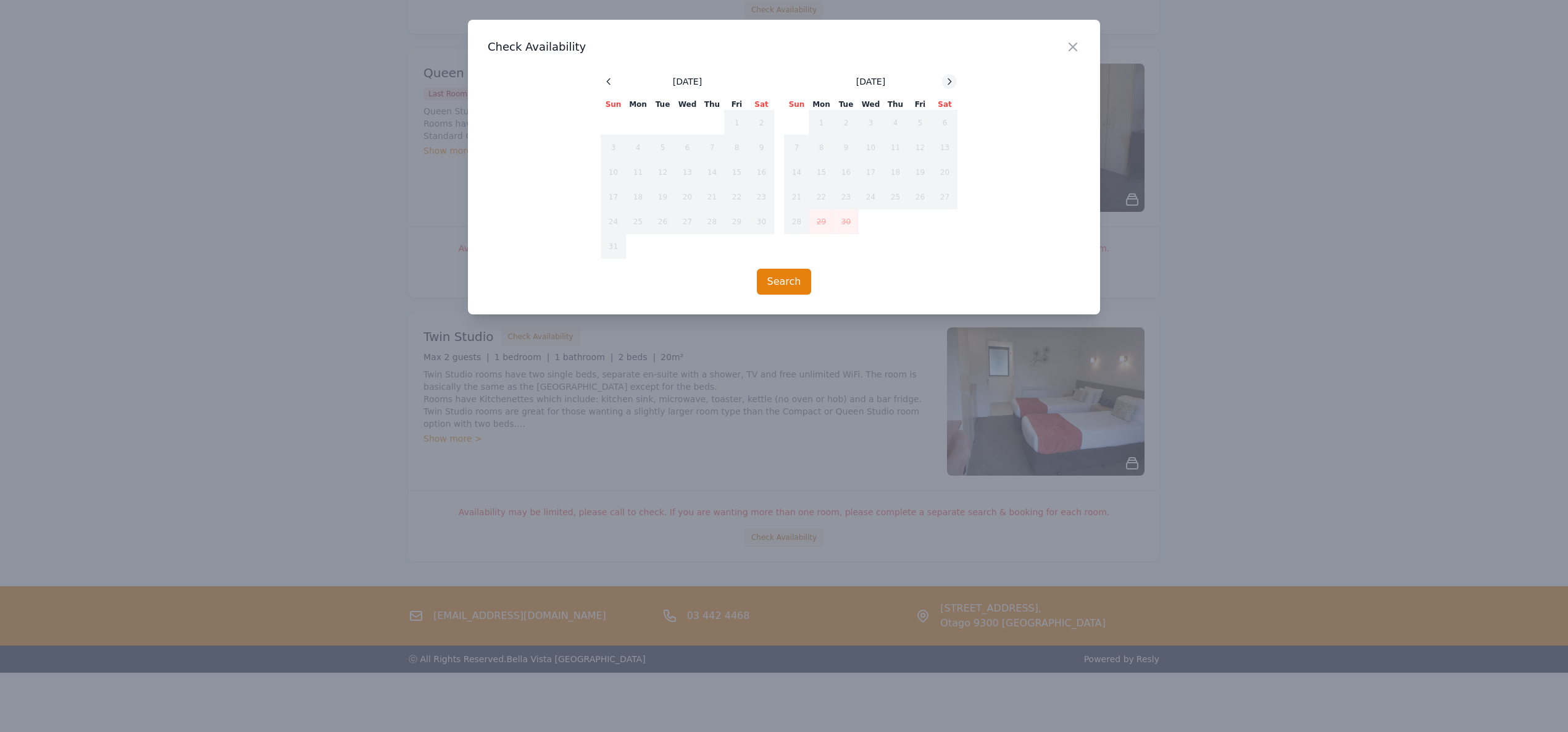
click at [948, 78] on icon at bounding box center [949, 81] width 3 height 6
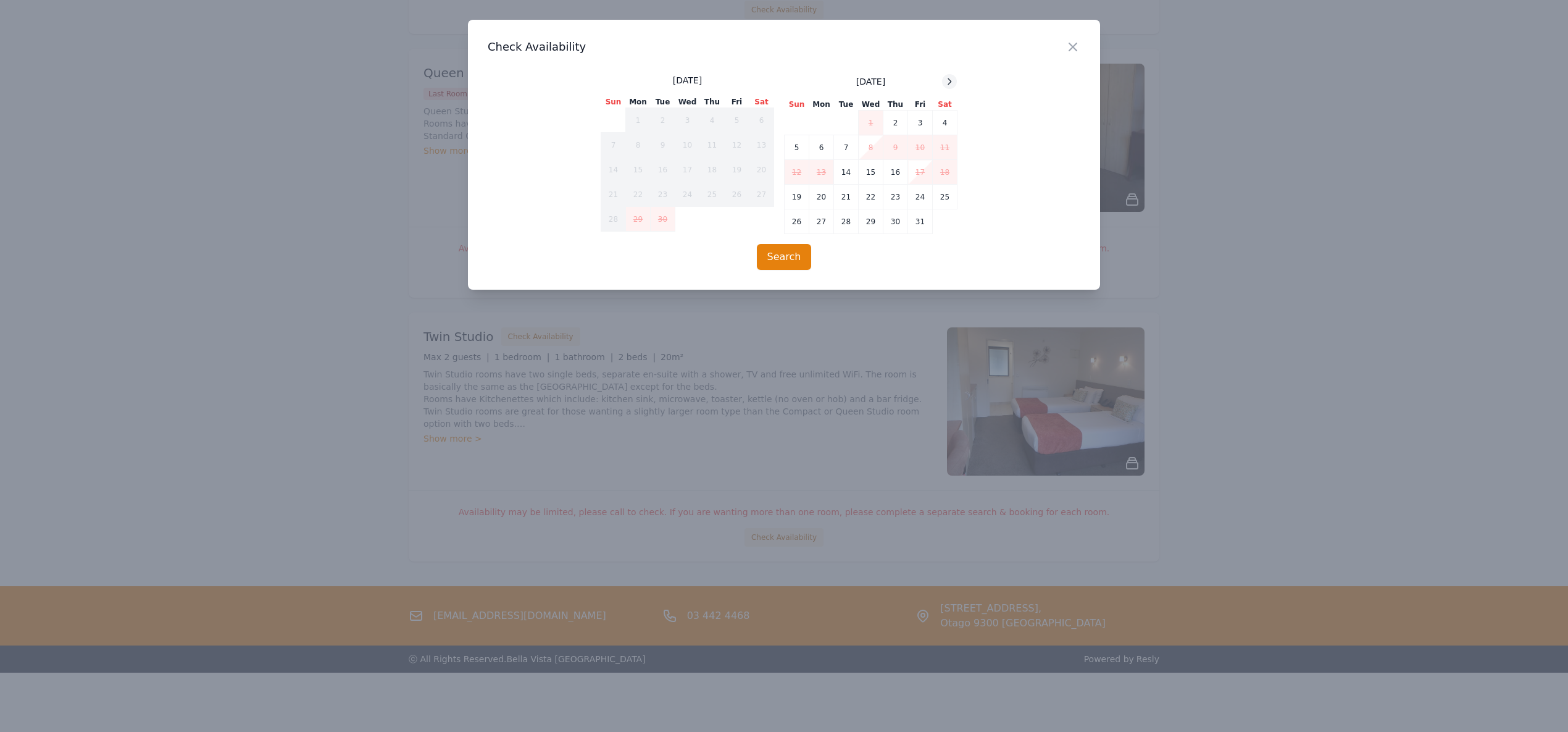
click at [948, 78] on icon at bounding box center [949, 81] width 3 height 6
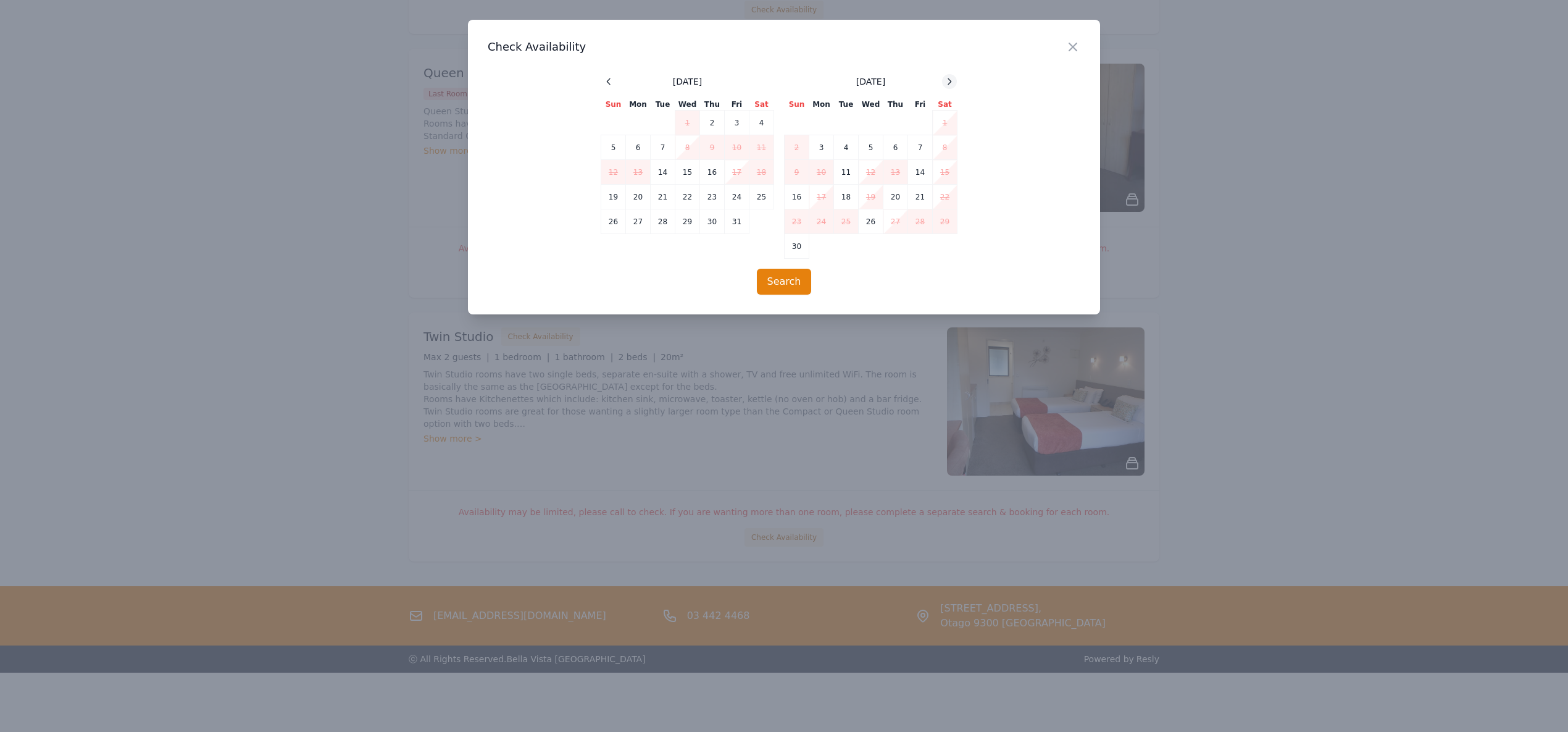
click at [948, 78] on icon at bounding box center [949, 81] width 3 height 6
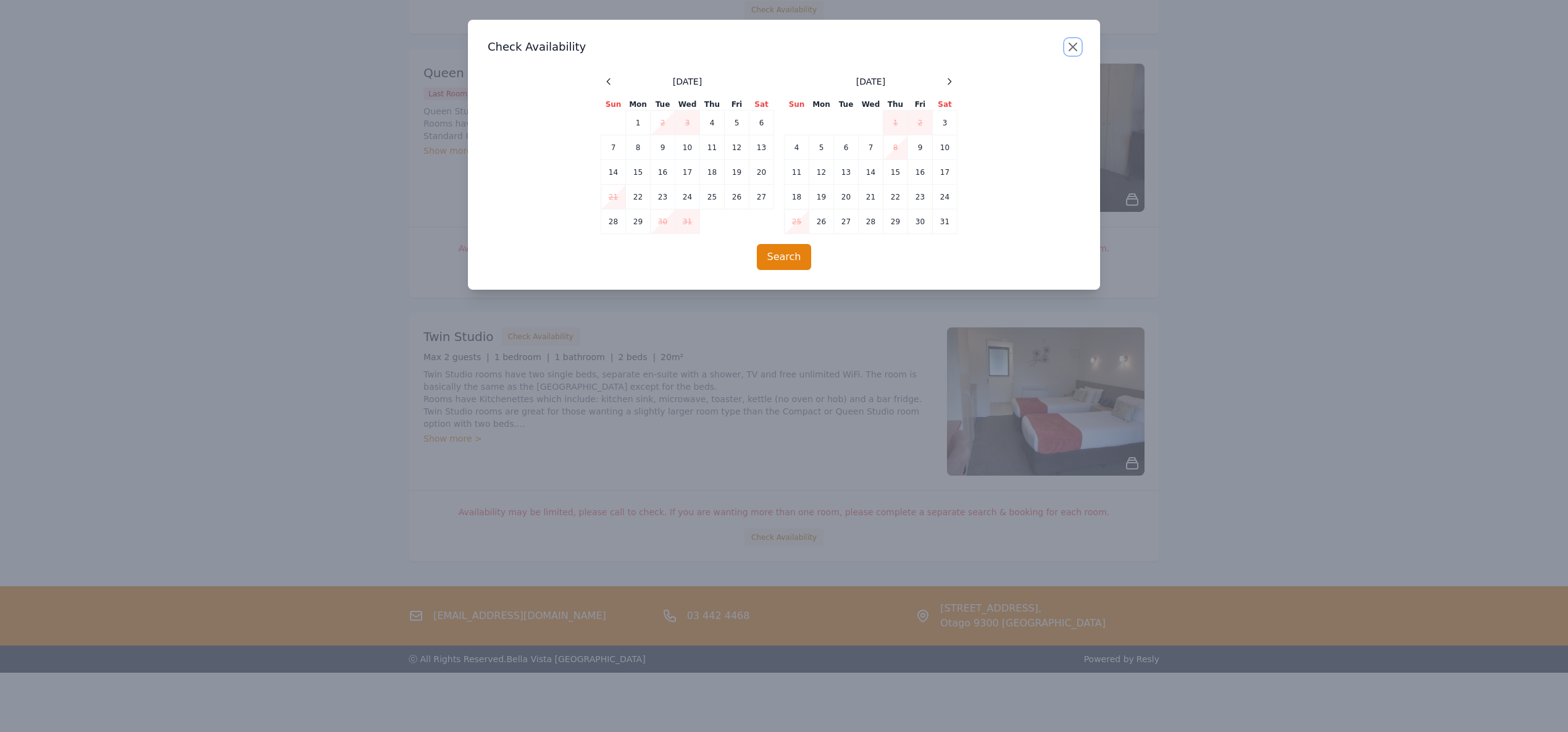
click at [1074, 47] on icon "button" at bounding box center [1074, 47] width 8 height 8
